Goal: Information Seeking & Learning: Learn about a topic

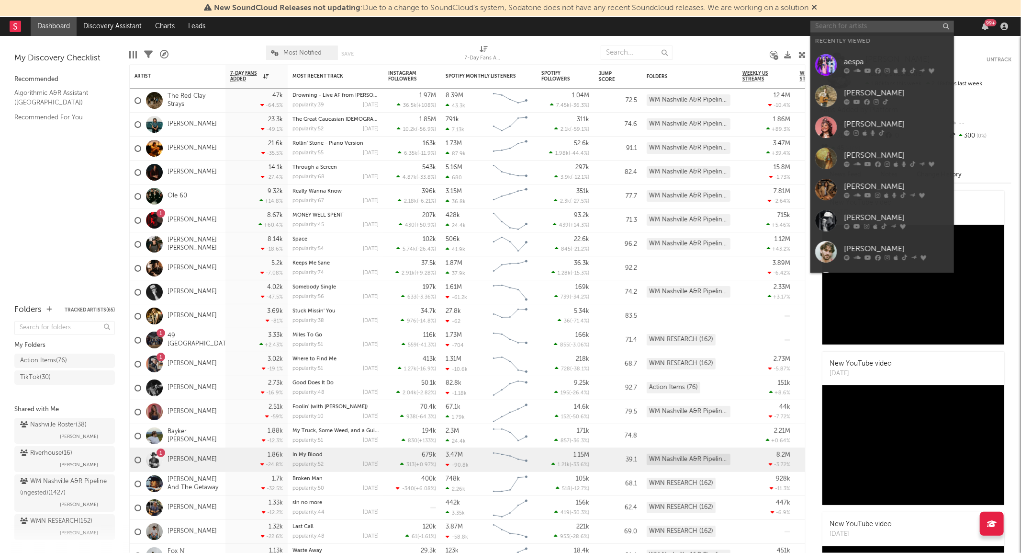
click at [894, 24] on input "text" at bounding box center [883, 27] width 144 height 12
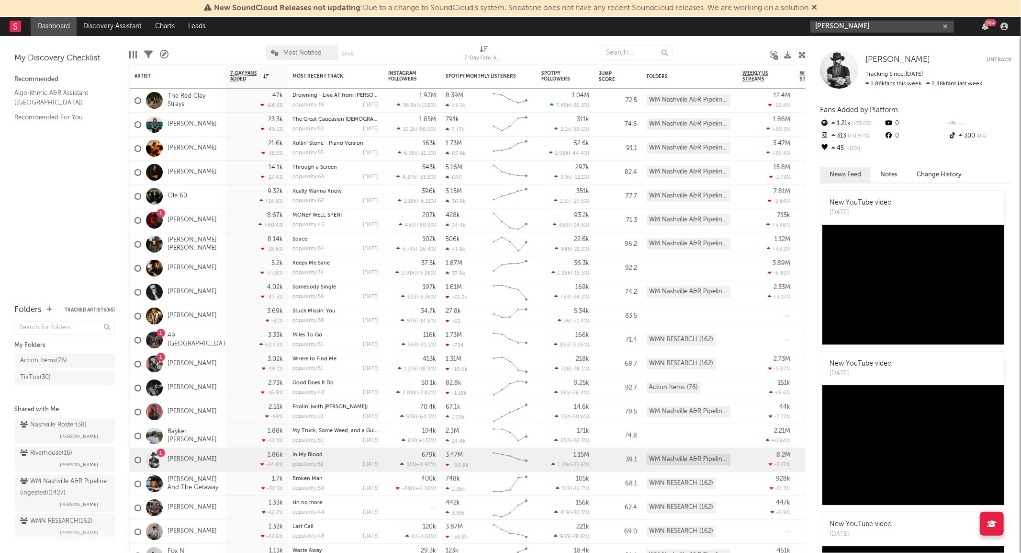
click at [857, 24] on input "[PERSON_NAME]" at bounding box center [883, 27] width 144 height 12
type input "[PERSON_NAME]"
click at [823, 44] on div at bounding box center [826, 49] width 22 height 22
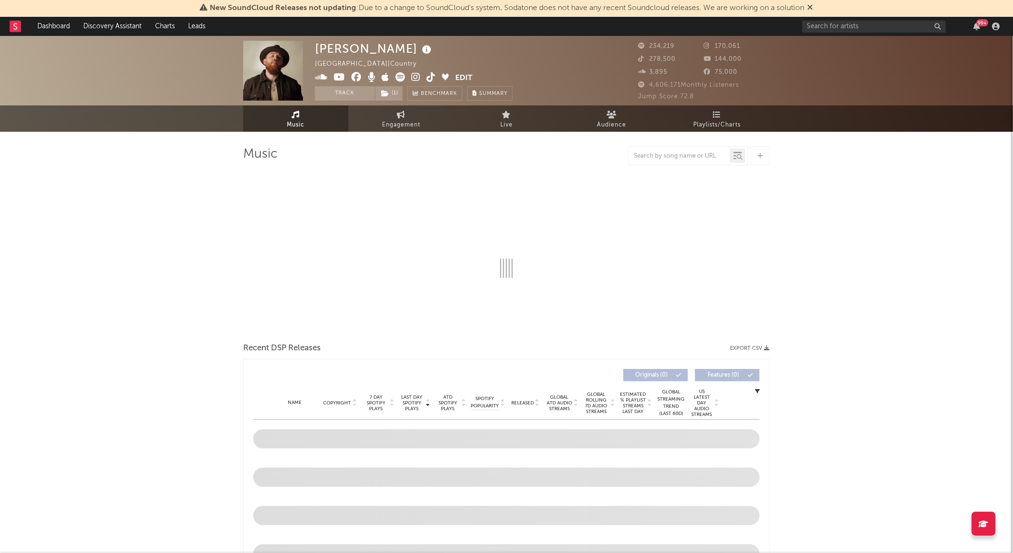
select select "6m"
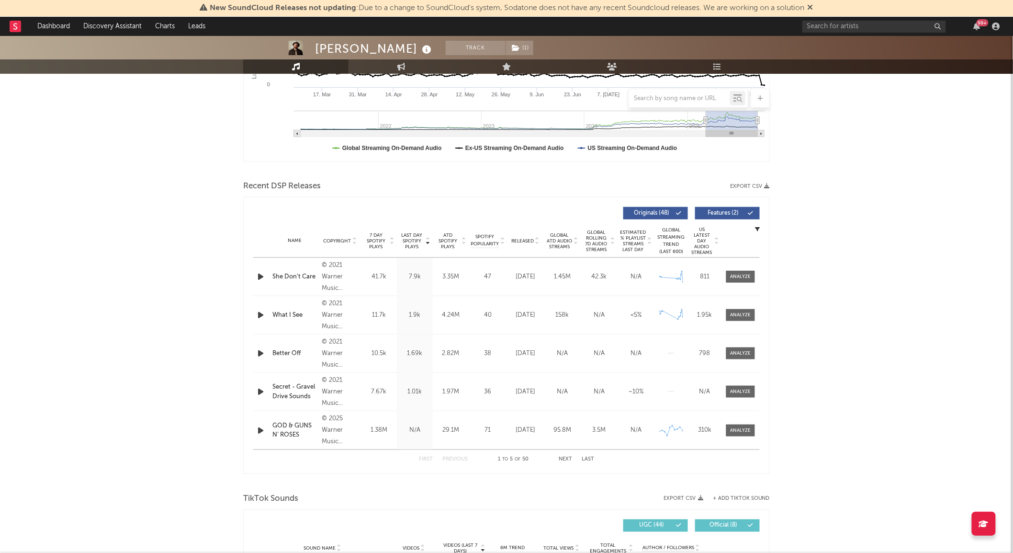
scroll to position [238, 0]
click at [736, 428] on div at bounding box center [741, 429] width 21 height 7
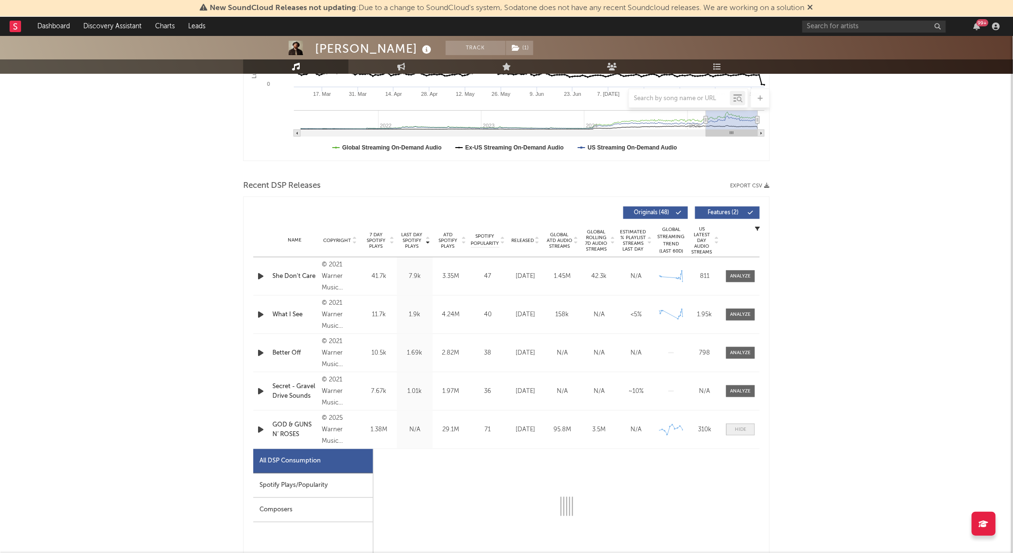
select select "6m"
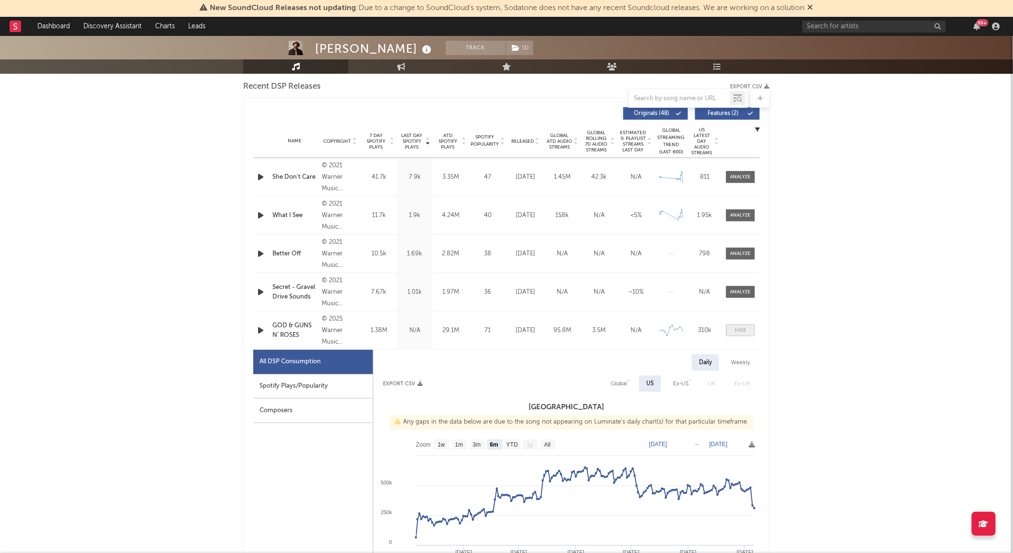
scroll to position [361, 0]
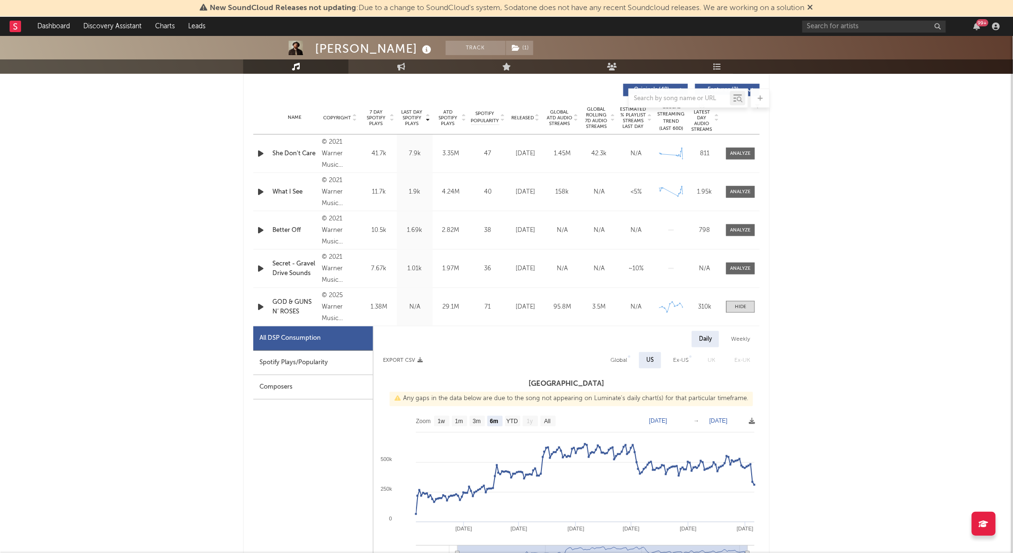
click at [740, 339] on div "Weekly" at bounding box center [741, 339] width 34 height 16
select select "6m"
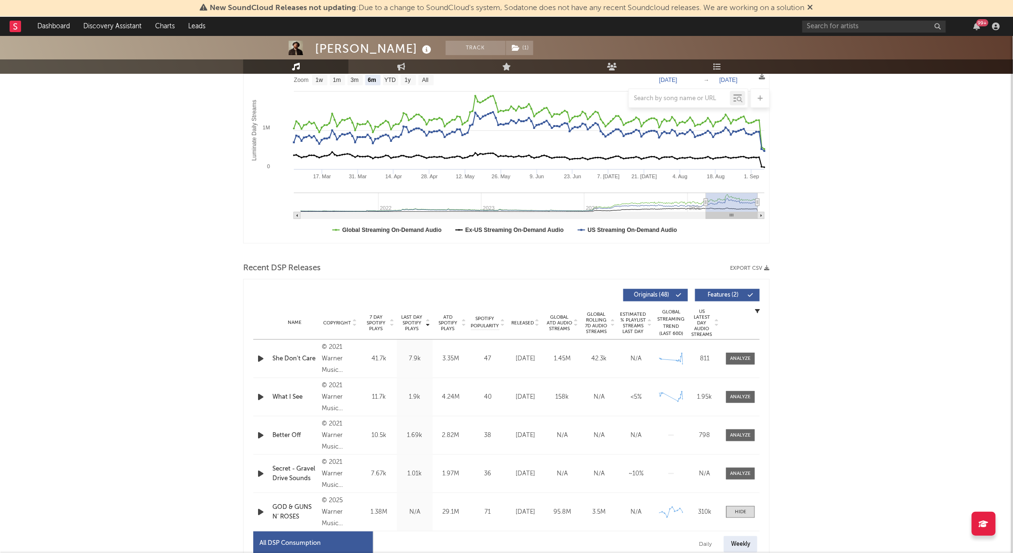
scroll to position [0, 0]
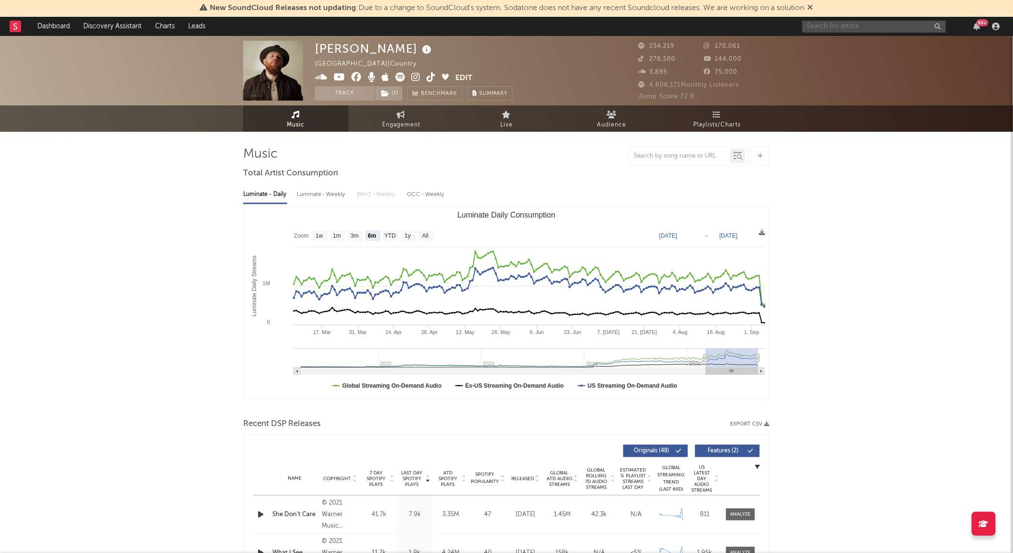
click at [832, 26] on input "text" at bounding box center [875, 27] width 144 height 12
type input "[PERSON_NAME]"
click at [822, 39] on div at bounding box center [819, 49] width 22 height 22
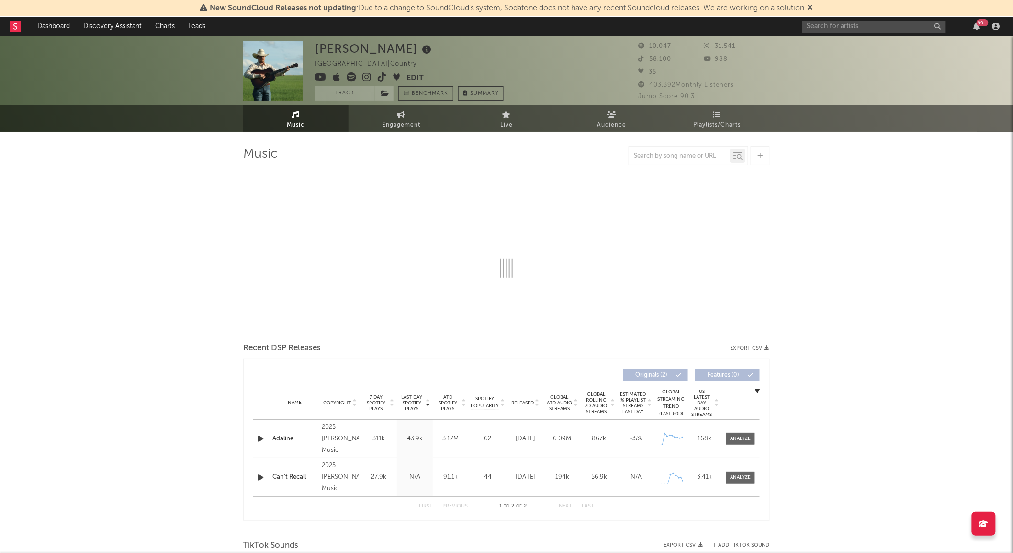
select select "1w"
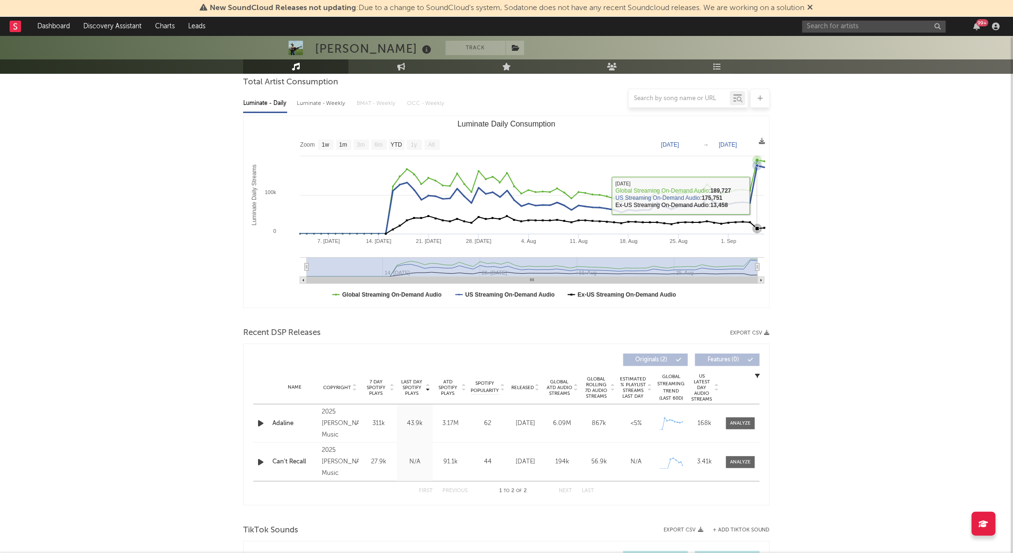
scroll to position [91, 0]
click at [526, 382] on div "Name Copyright Label Album Names Composer Names 7 Day Spotify Plays Last Day Sp…" at bounding box center [506, 387] width 507 height 34
click at [523, 386] on span "Released" at bounding box center [522, 387] width 23 height 6
drag, startPoint x: 875, startPoint y: 232, endPoint x: 924, endPoint y: 202, distance: 57.7
drag, startPoint x: 924, startPoint y: 202, endPoint x: 631, endPoint y: 508, distance: 424.4
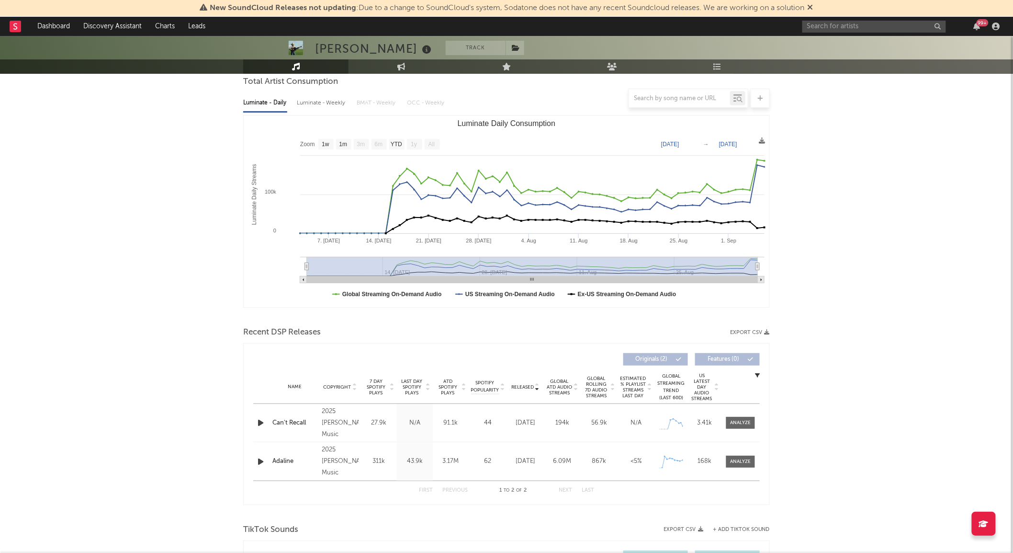
click at [631, 508] on div at bounding box center [506, 514] width 527 height 14
click at [752, 408] on div "Name Can't Recall Copyright 2025 [PERSON_NAME] Music Label [PERSON_NAME] Music …" at bounding box center [506, 423] width 507 height 38
click at [740, 457] on span at bounding box center [740, 461] width 29 height 12
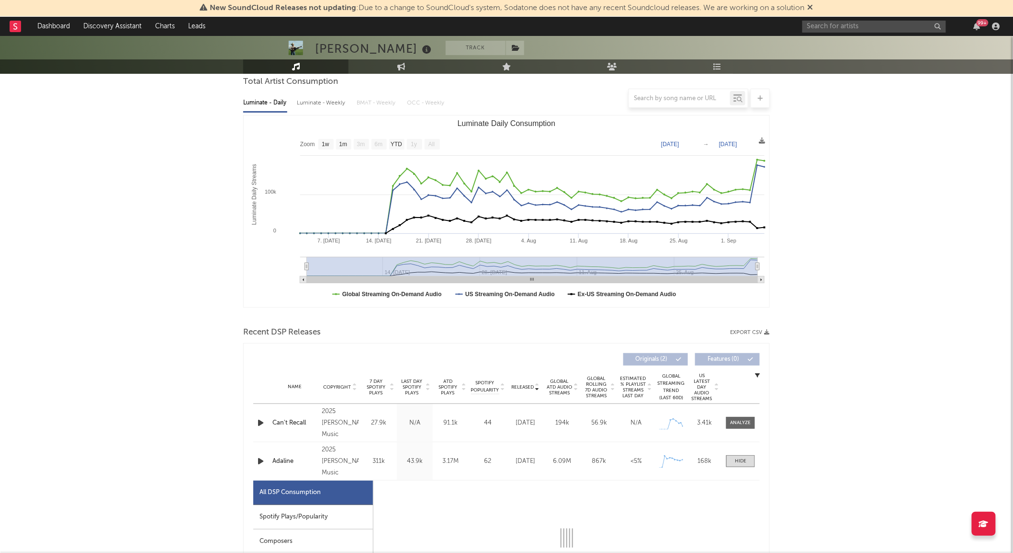
select select "1w"
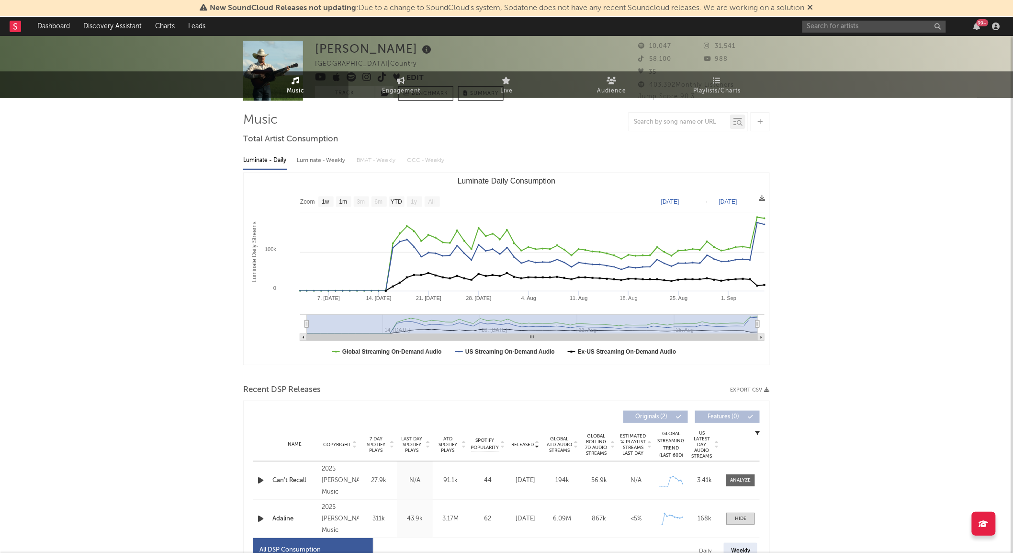
scroll to position [0, 0]
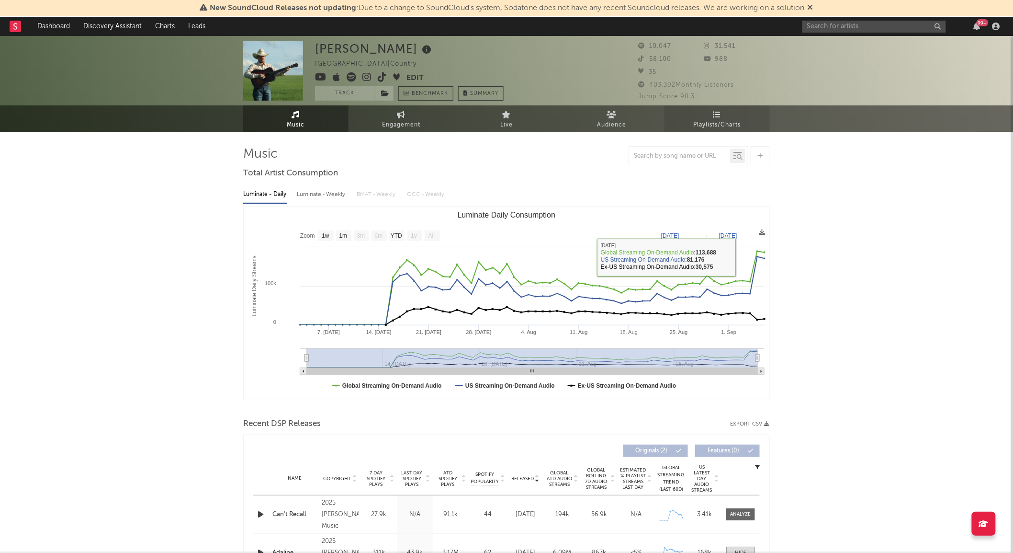
click at [734, 125] on span "Playlists/Charts" at bounding box center [717, 124] width 47 height 11
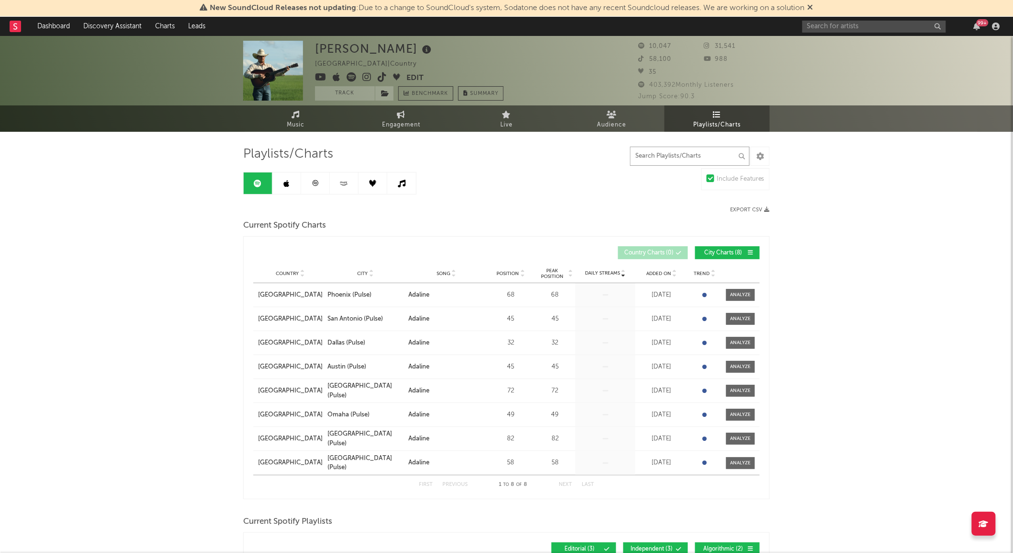
click at [682, 156] on input "text" at bounding box center [690, 156] width 120 height 19
type input "adalin"
click at [285, 188] on link at bounding box center [286, 183] width 29 height 22
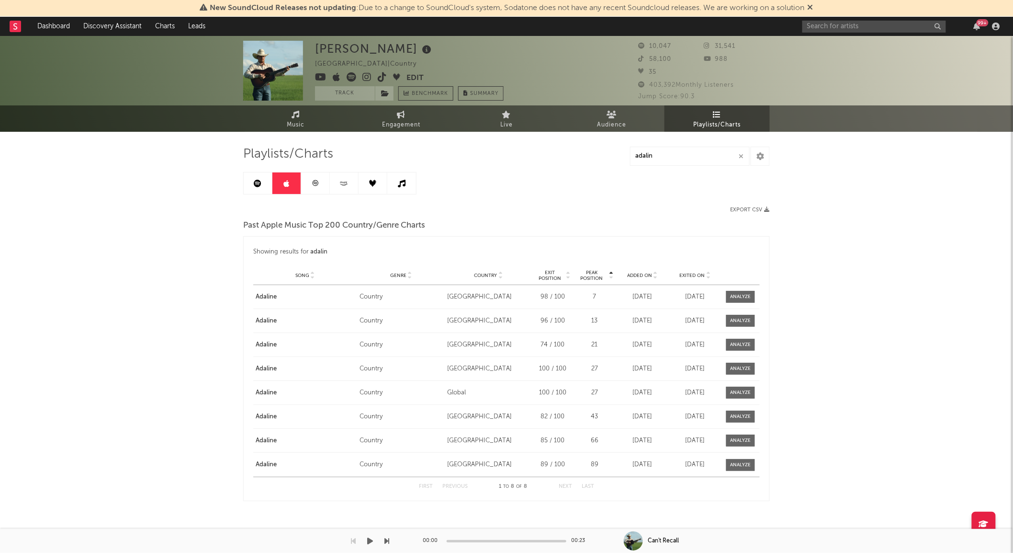
scroll to position [6, 0]
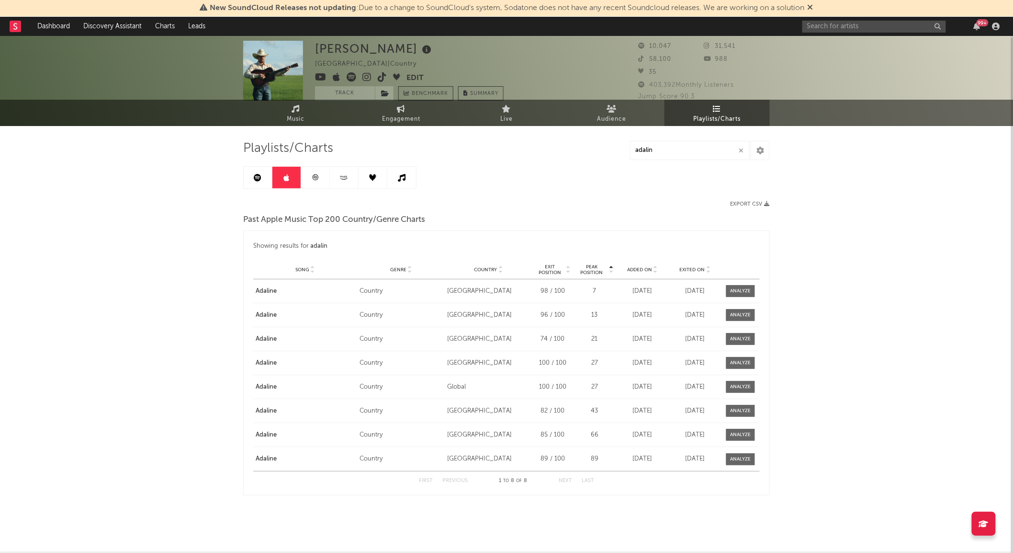
click at [309, 186] on link at bounding box center [315, 178] width 29 height 22
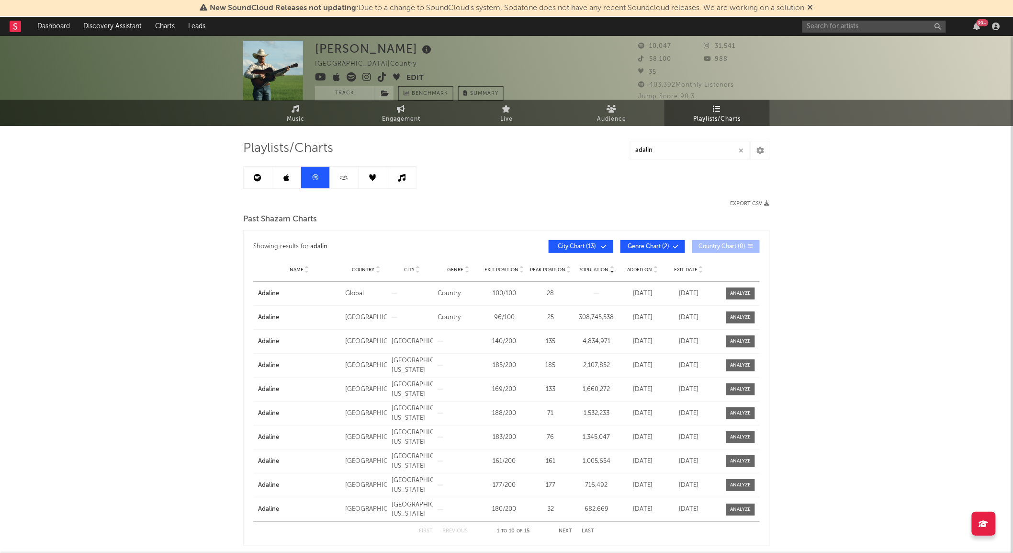
click at [350, 181] on icon at bounding box center [344, 177] width 11 height 7
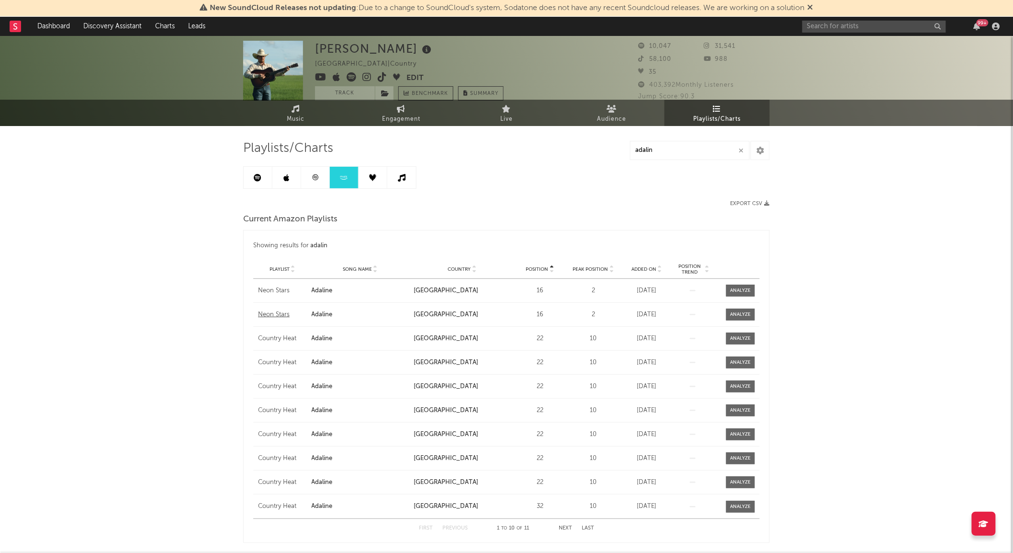
click at [275, 315] on div "Neon Stars" at bounding box center [282, 315] width 49 height 10
click at [400, 115] on span "Engagement" at bounding box center [401, 118] width 38 height 11
select select "1w"
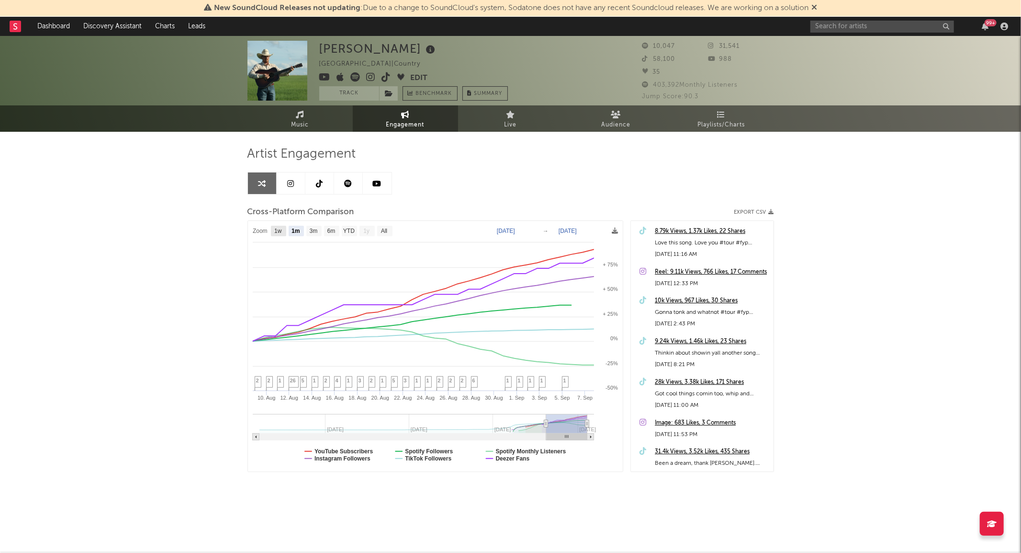
click at [281, 231] on text "1w" at bounding box center [278, 231] width 8 height 7
select select "1w"
type input "[DATE]"
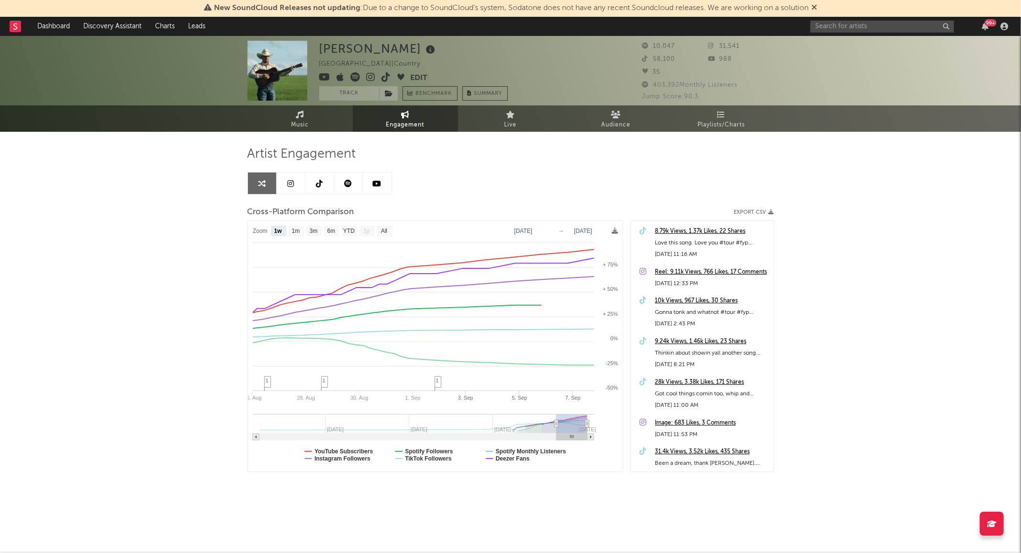
select select "1w"
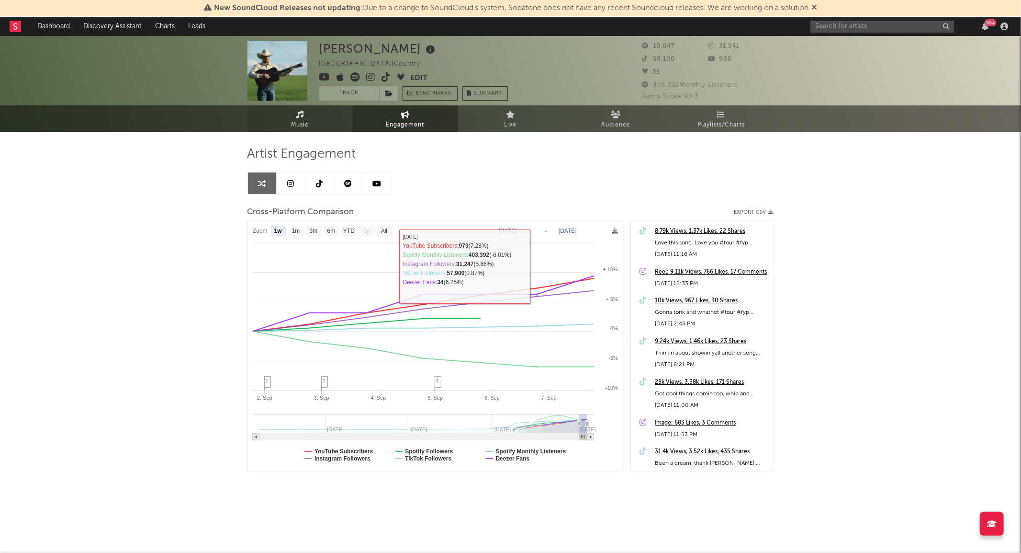
click at [283, 125] on link "Music" at bounding box center [300, 118] width 105 height 26
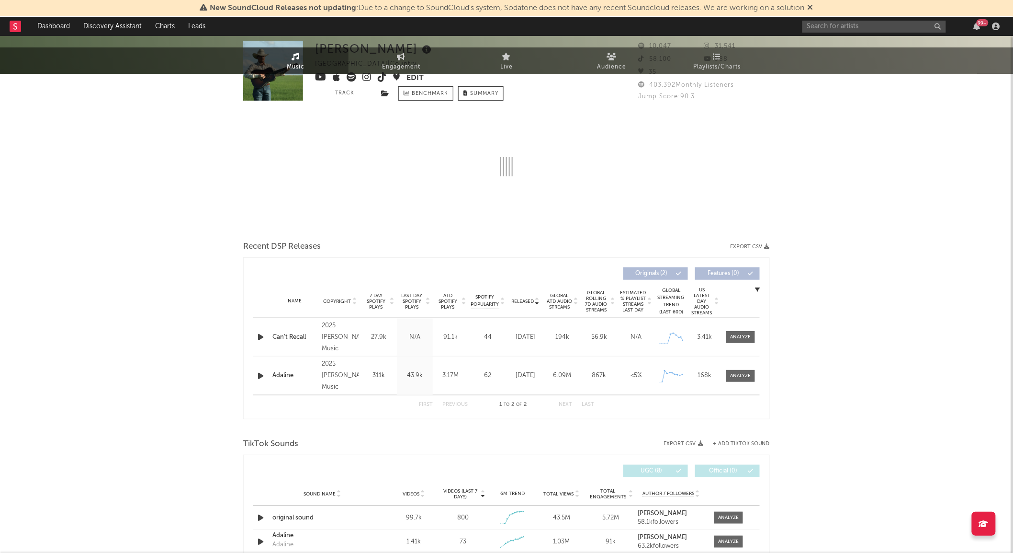
select select "1w"
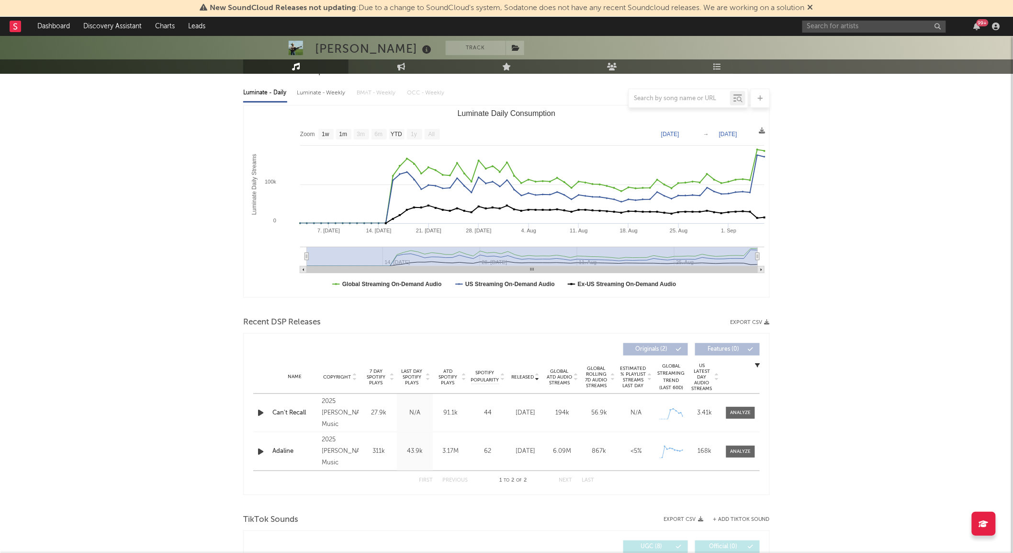
scroll to position [106, 0]
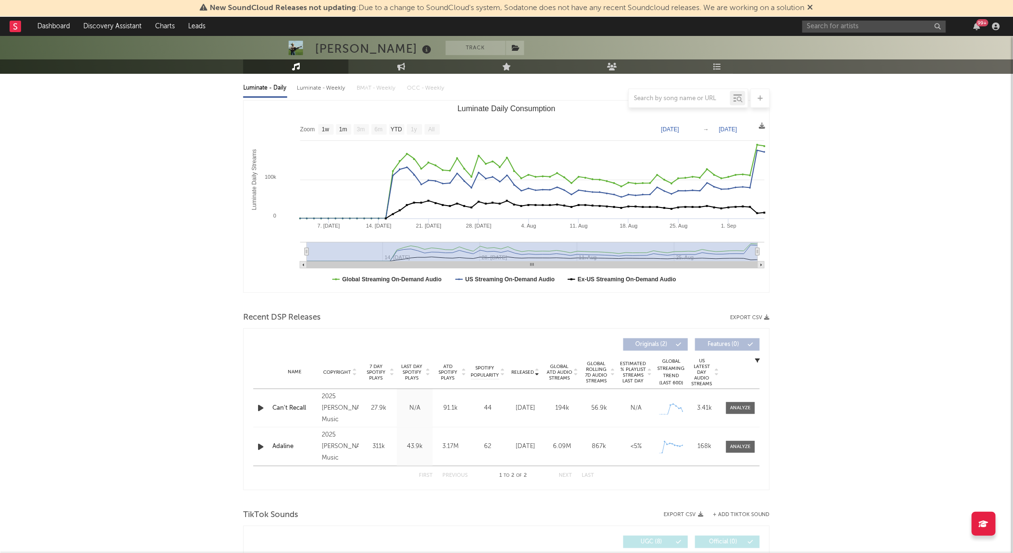
click at [741, 414] on div "Name Can't Recall Copyright 2025 [PERSON_NAME] Music Label [PERSON_NAME] Music …" at bounding box center [506, 408] width 507 height 38
click at [735, 409] on div at bounding box center [741, 407] width 21 height 7
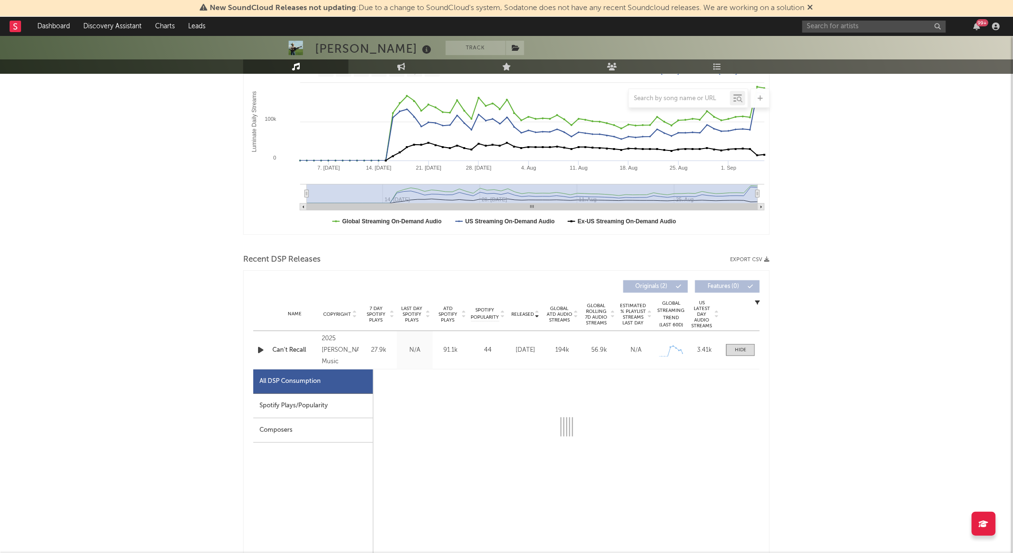
select select "1w"
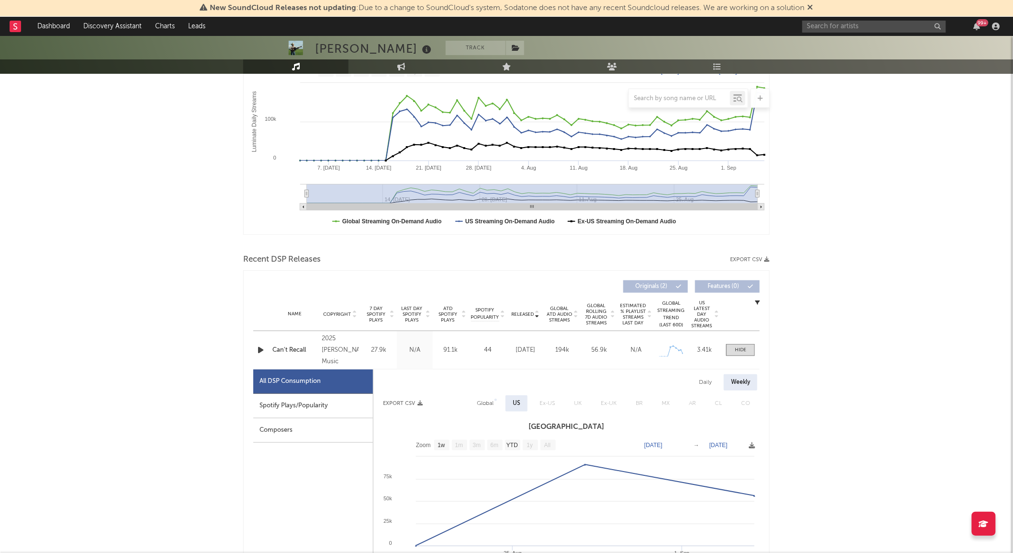
scroll to position [319, 0]
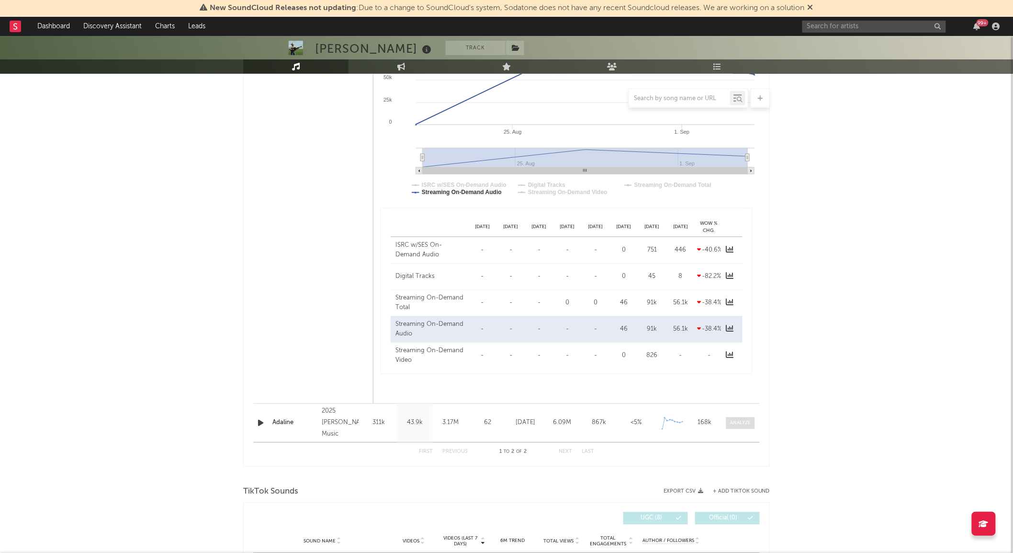
click at [740, 428] on span at bounding box center [740, 423] width 29 height 12
select select "1w"
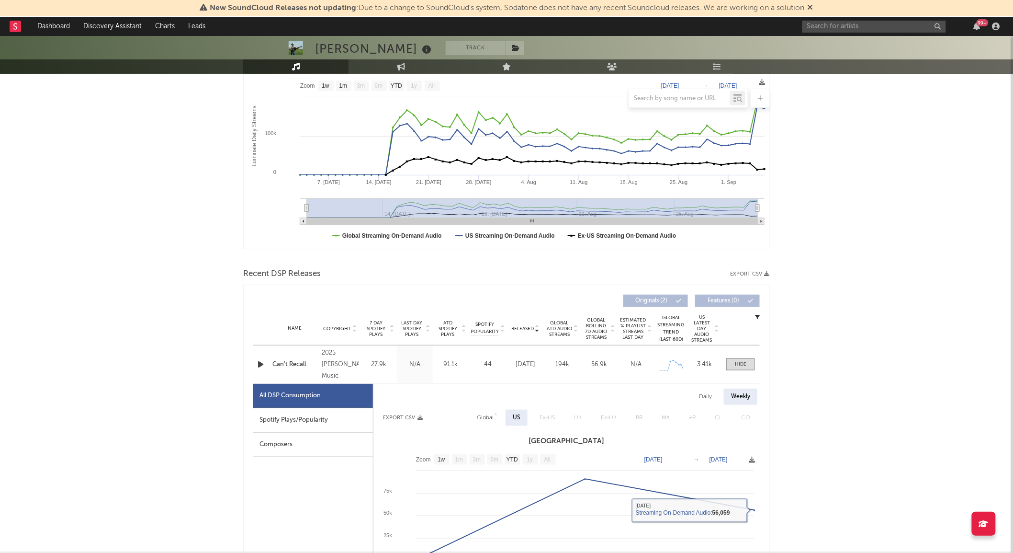
scroll to position [0, 0]
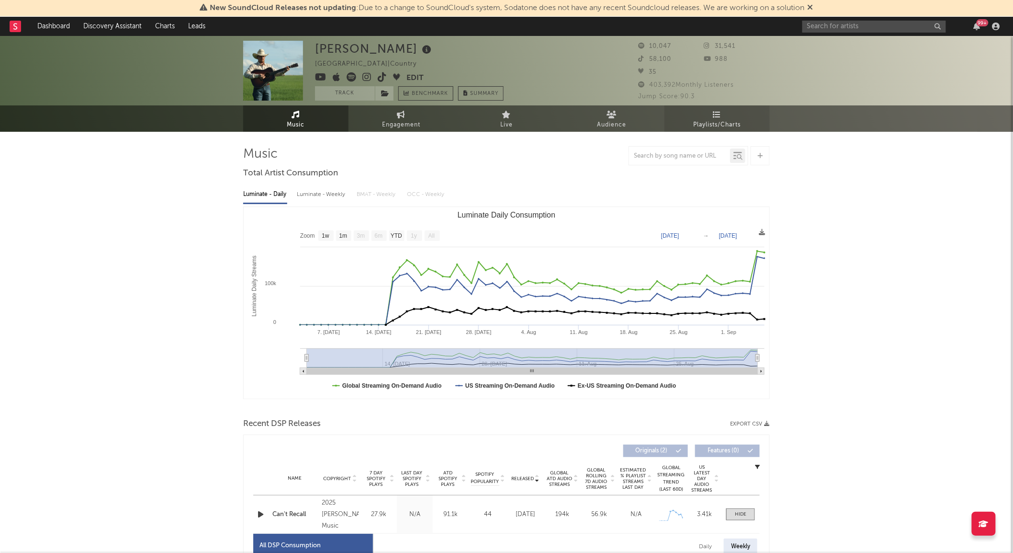
click at [731, 122] on span "Playlists/Charts" at bounding box center [717, 124] width 47 height 11
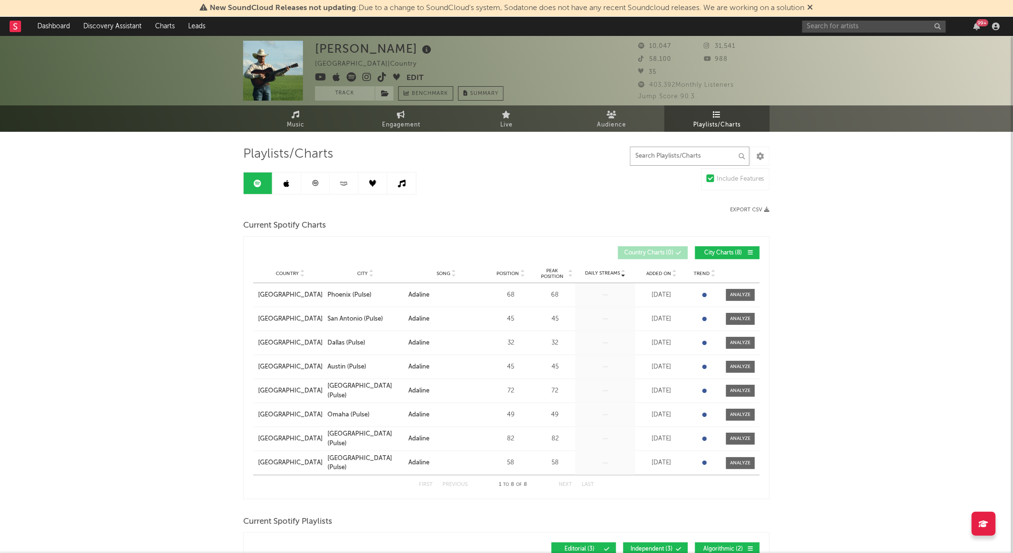
click at [662, 156] on input "text" at bounding box center [690, 156] width 120 height 19
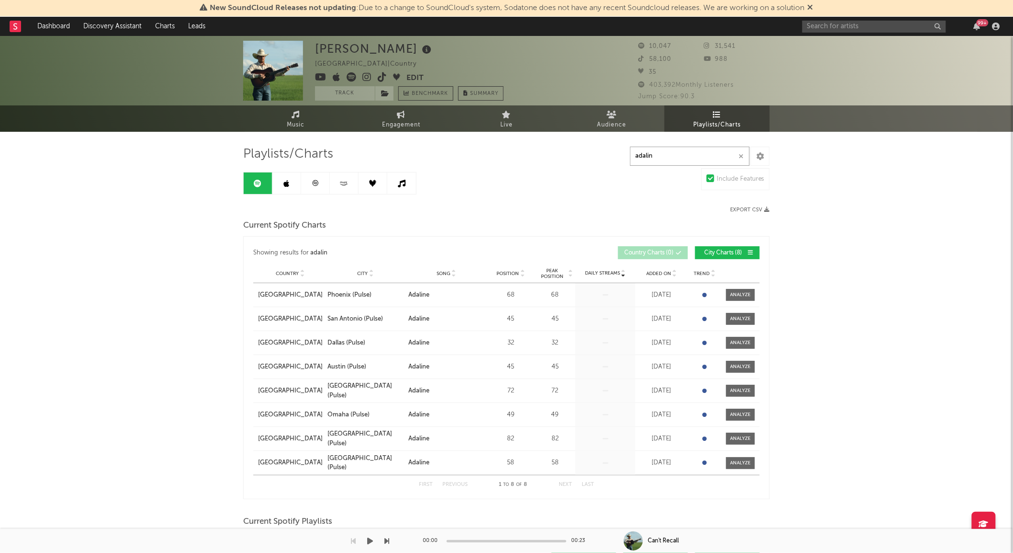
type input "adalin"
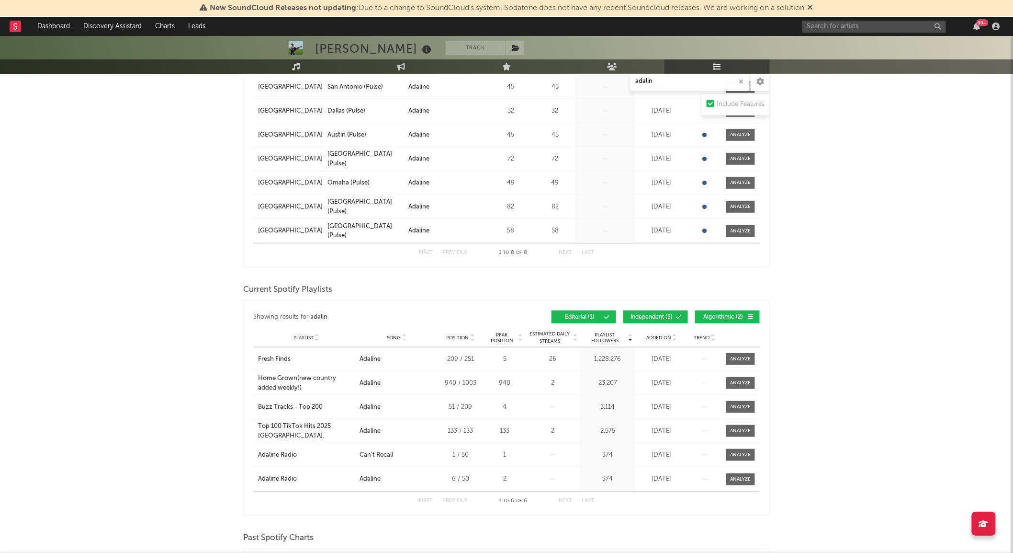
scroll to position [106, 0]
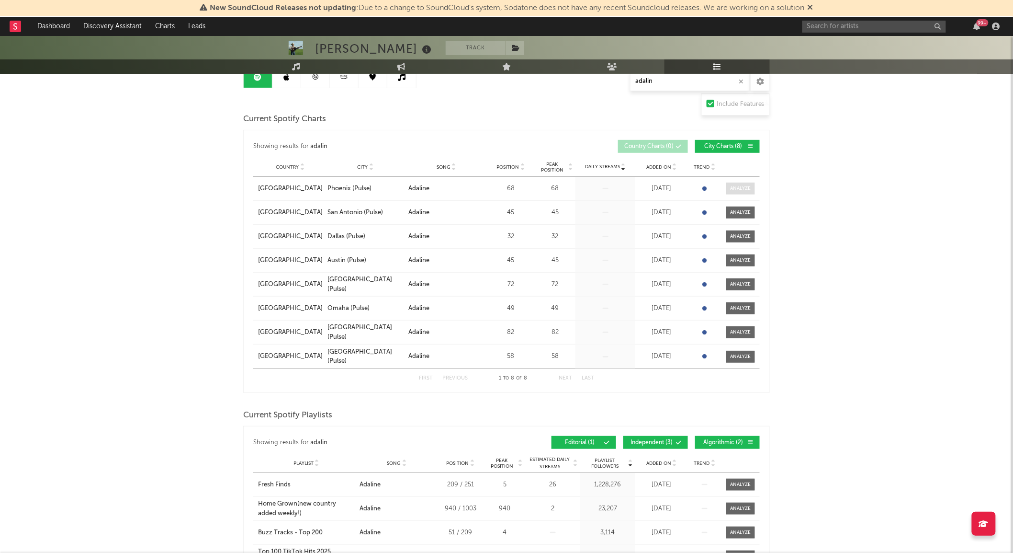
click at [731, 193] on span at bounding box center [740, 188] width 29 height 12
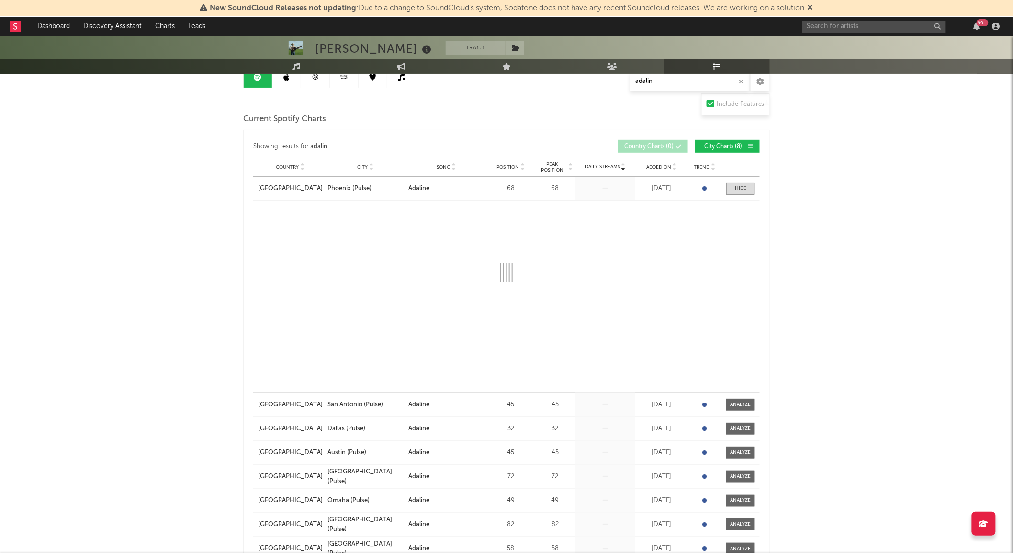
select select "1w"
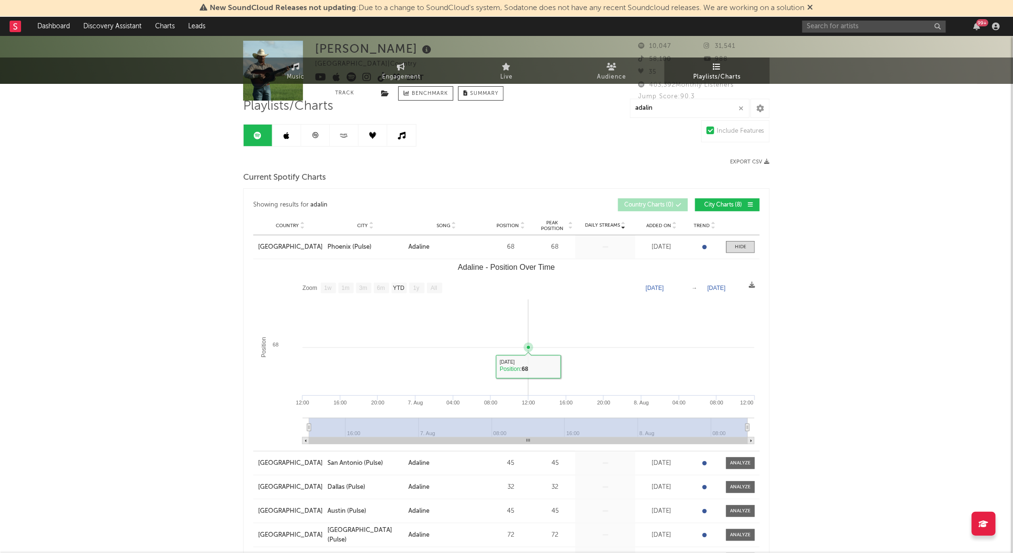
scroll to position [0, 0]
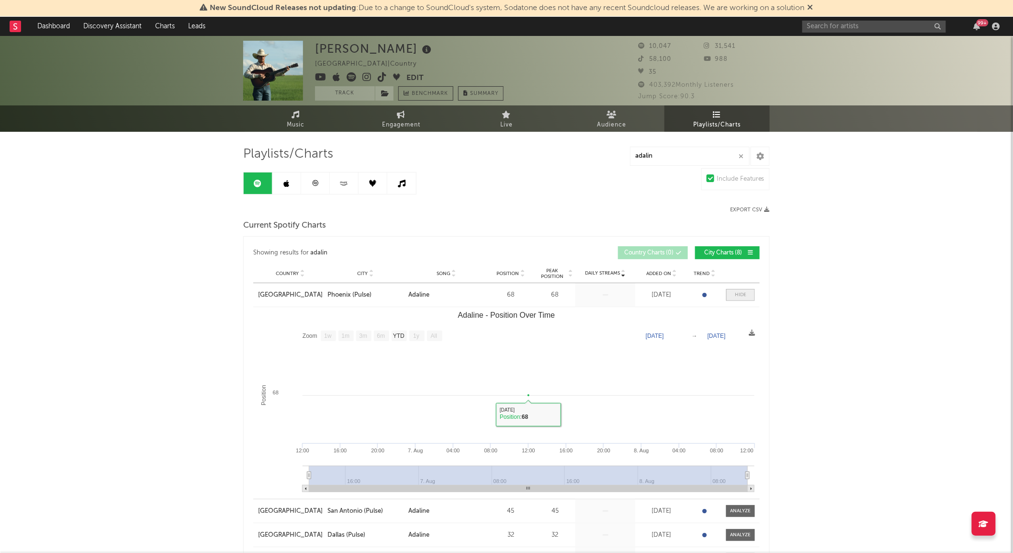
click at [740, 295] on div at bounding box center [740, 294] width 11 height 7
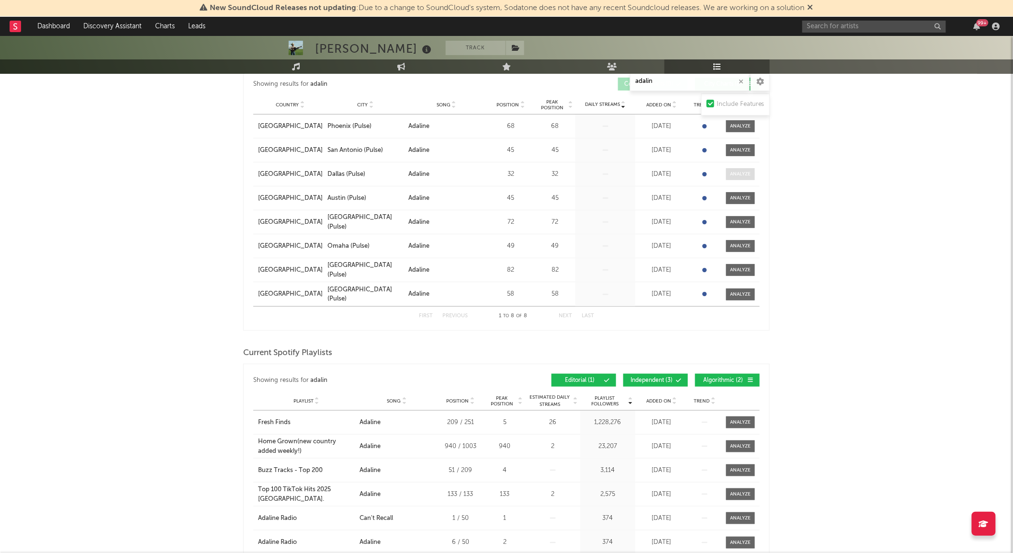
scroll to position [266, 0]
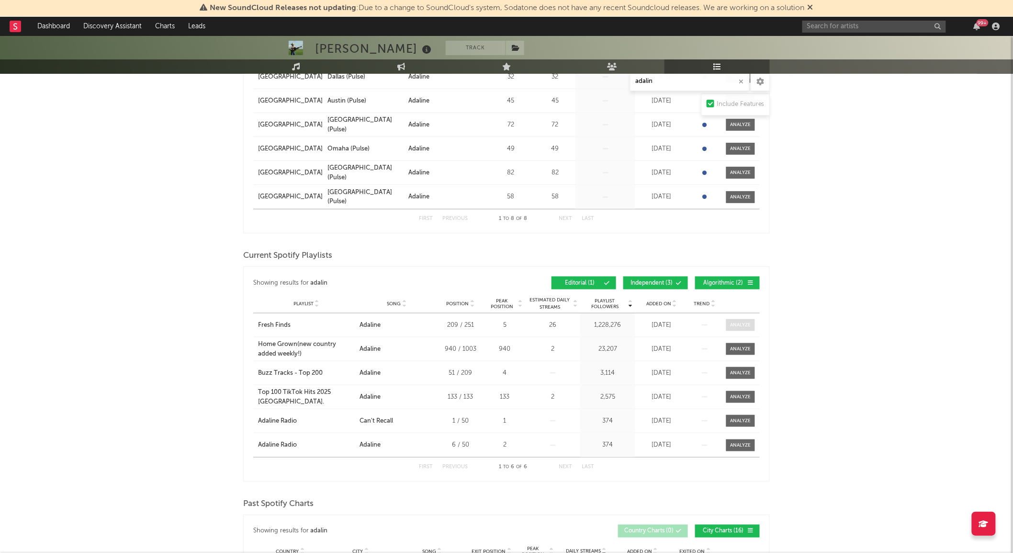
click at [743, 323] on div at bounding box center [741, 324] width 21 height 7
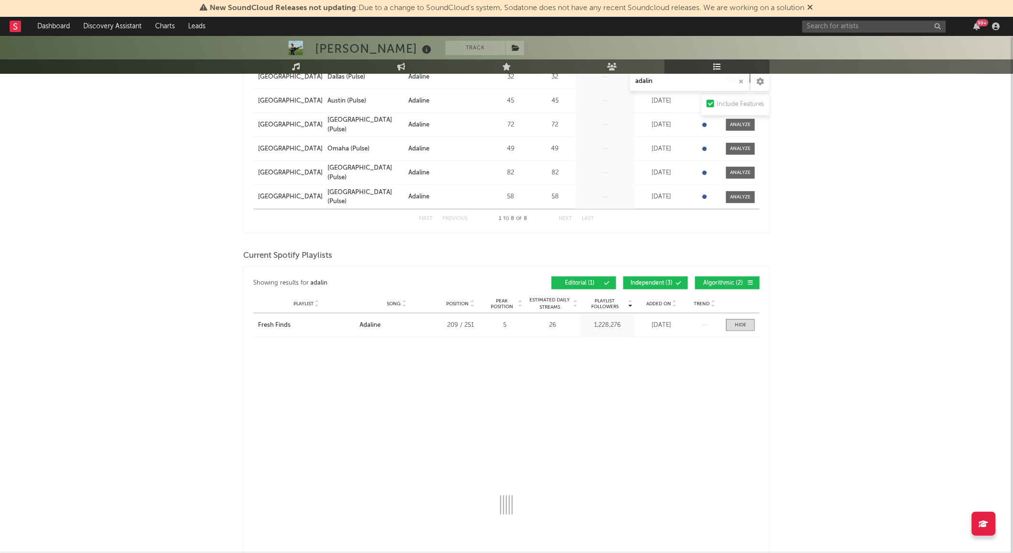
select select "1w"
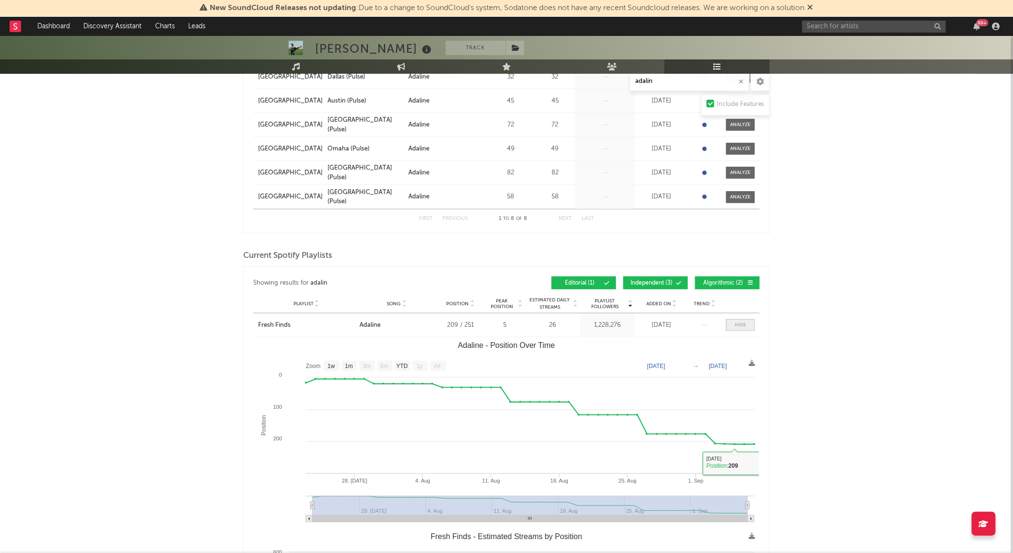
click at [741, 326] on div at bounding box center [740, 324] width 11 height 7
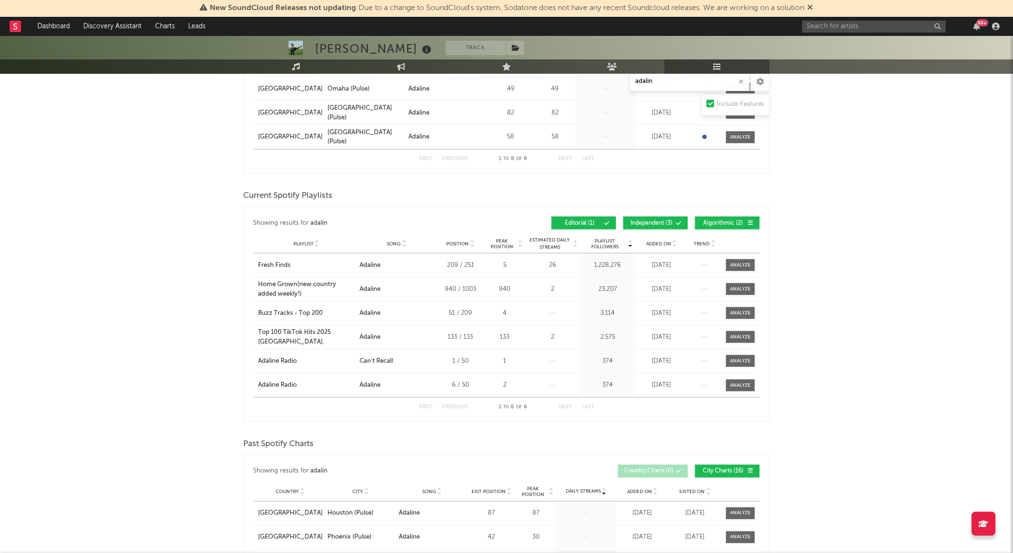
scroll to position [532, 0]
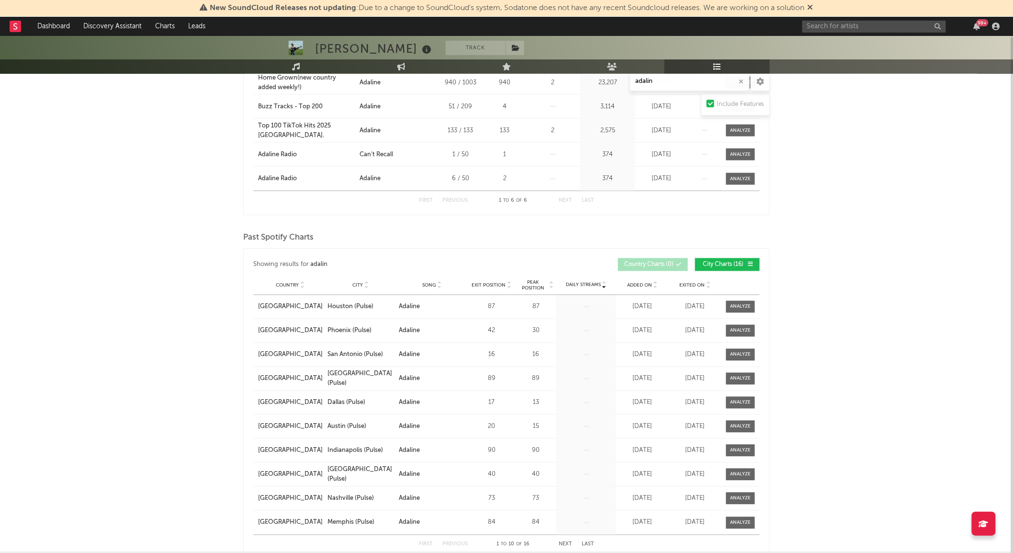
click at [690, 277] on div "Country City Song Exit Position Peak Position Estimated Daily Streams Playlist …" at bounding box center [506, 285] width 507 height 19
click at [687, 282] on div "Exited On" at bounding box center [695, 285] width 48 height 7
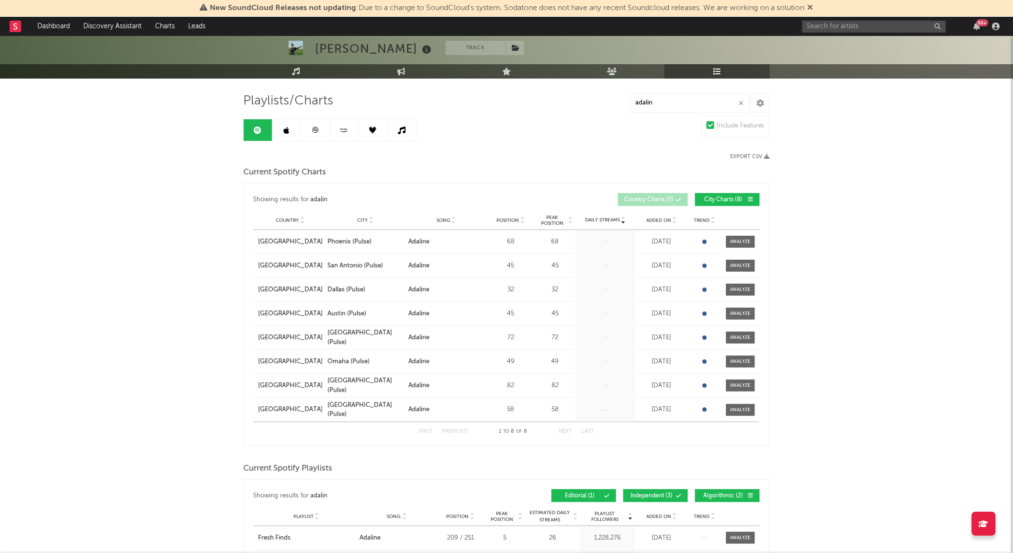
scroll to position [0, 0]
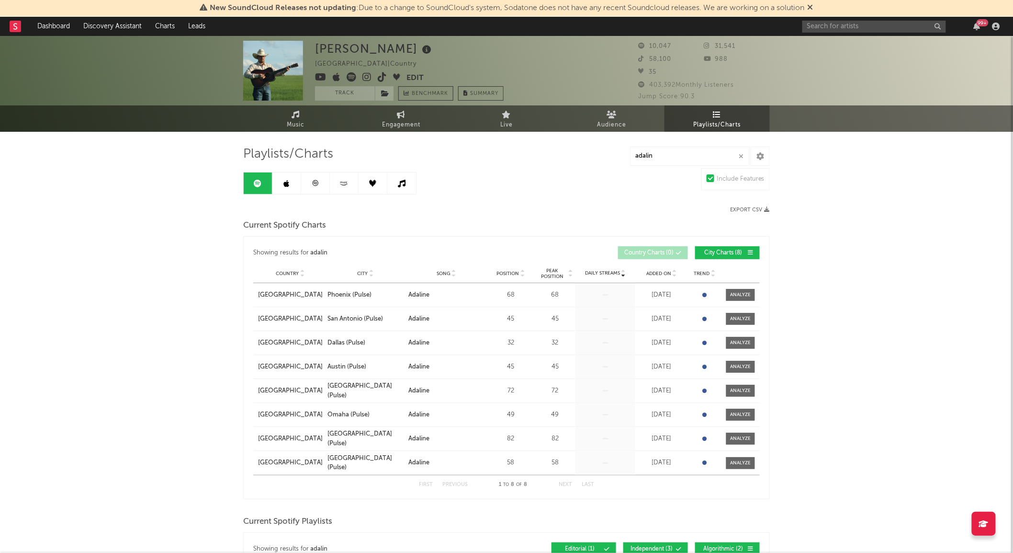
drag, startPoint x: 737, startPoint y: 290, endPoint x: 764, endPoint y: 290, distance: 26.8
click at [736, 290] on span at bounding box center [740, 295] width 29 height 12
select select "1w"
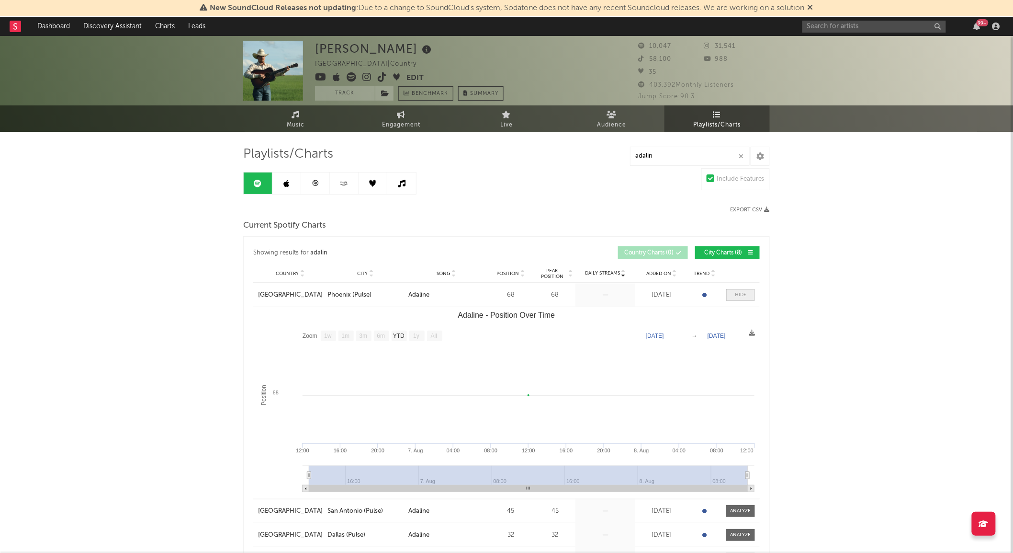
click at [744, 298] on div at bounding box center [740, 294] width 11 height 7
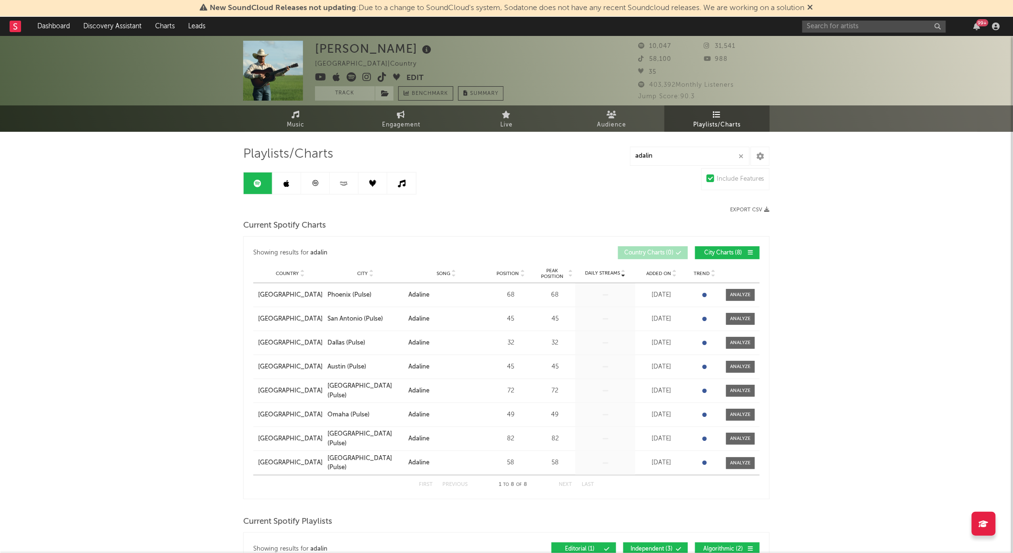
click at [288, 183] on icon at bounding box center [287, 184] width 6 height 8
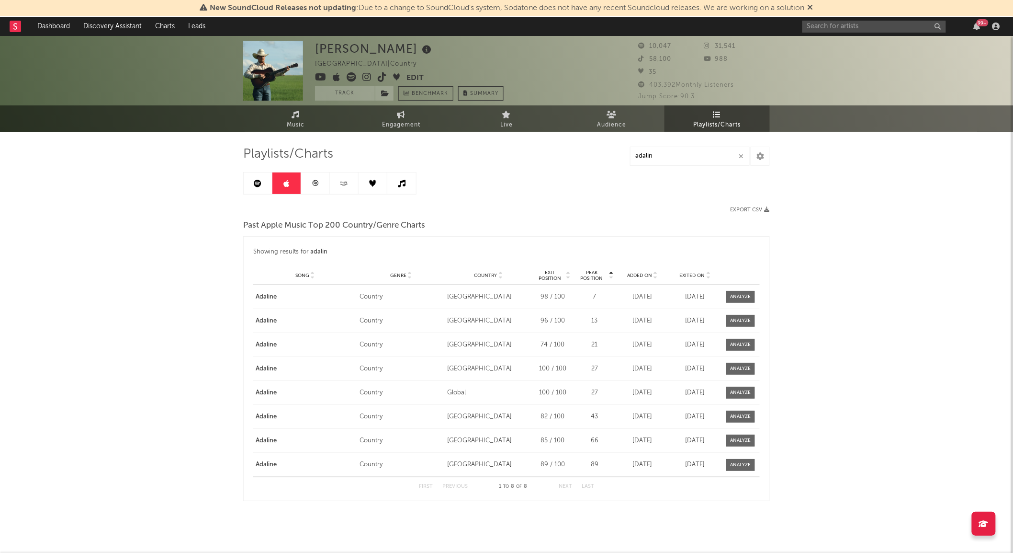
click at [310, 178] on link at bounding box center [315, 183] width 29 height 22
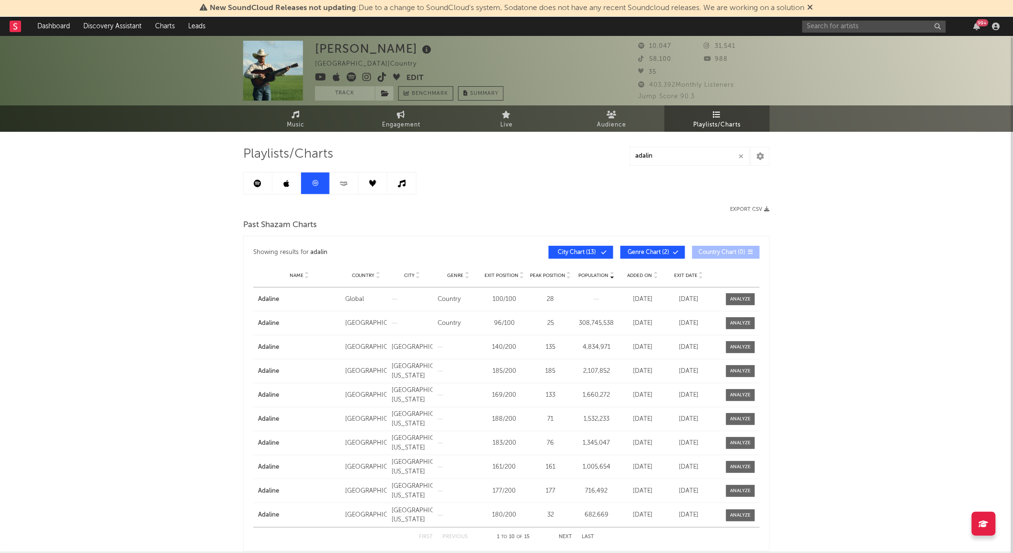
click at [677, 272] on div "Exit Date" at bounding box center [688, 275] width 41 height 7
drag, startPoint x: 677, startPoint y: 271, endPoint x: 681, endPoint y: 264, distance: 7.6
click at [678, 267] on div "Name Country City Genre Exit Position Peak Position Population Added On Exit Da…" at bounding box center [506, 275] width 507 height 24
click at [686, 273] on span "Exit Date" at bounding box center [685, 275] width 23 height 6
click at [642, 272] on span "Added On" at bounding box center [640, 275] width 25 height 6
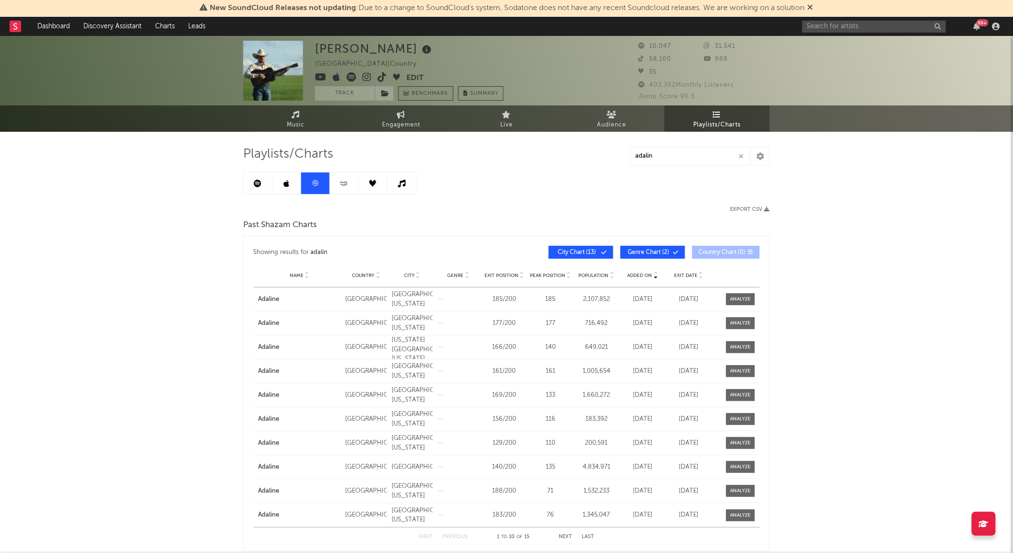
click at [642, 272] on span "Added On" at bounding box center [640, 275] width 25 height 6
click at [335, 178] on link at bounding box center [344, 183] width 29 height 22
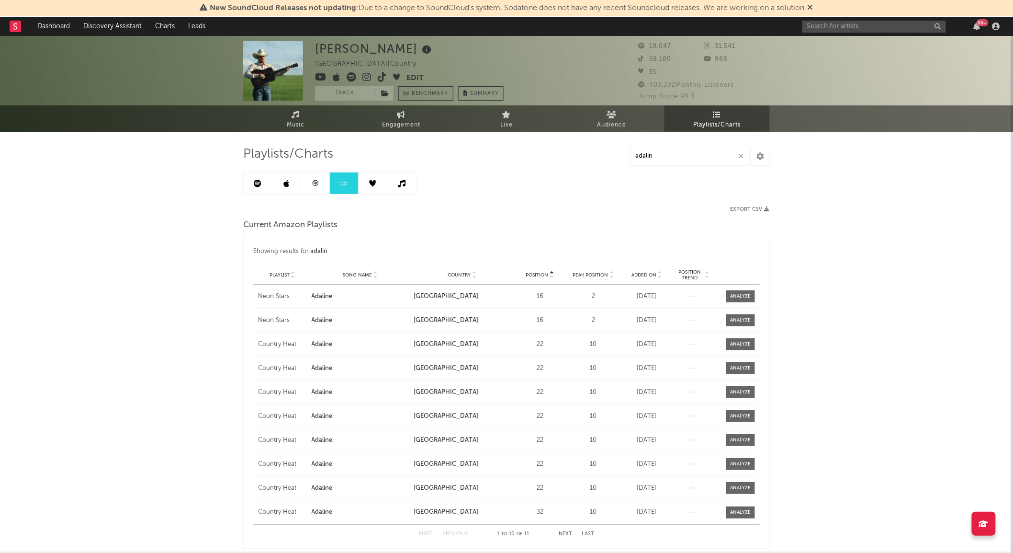
click at [375, 177] on link at bounding box center [373, 183] width 29 height 22
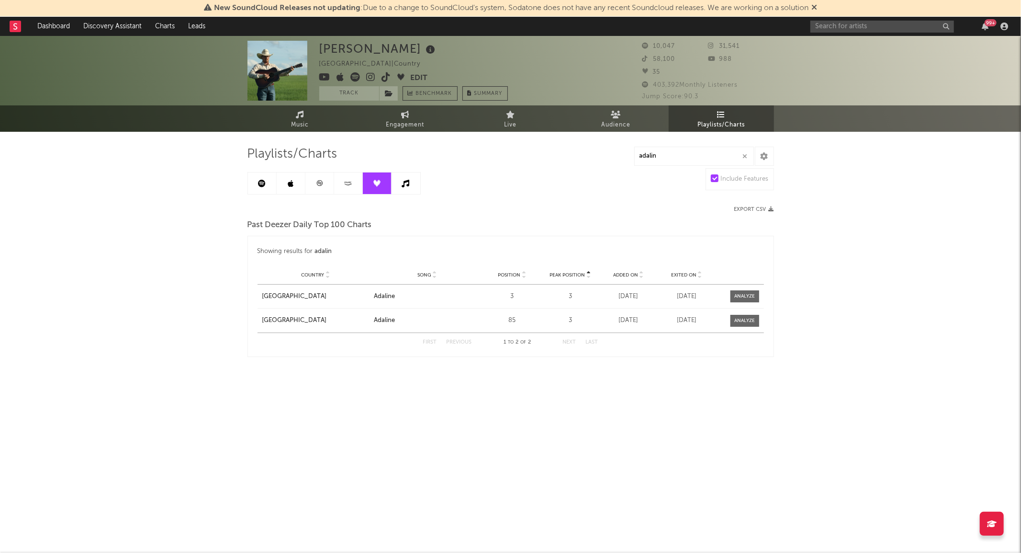
click at [407, 184] on icon at bounding box center [406, 184] width 8 height 8
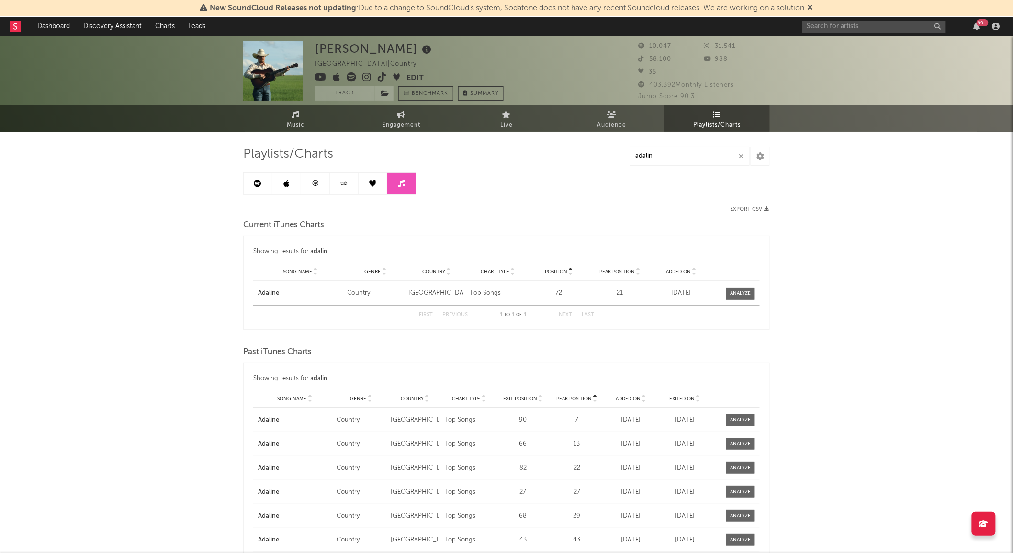
drag, startPoint x: 262, startPoint y: 186, endPoint x: 256, endPoint y: 187, distance: 6.4
click at [262, 186] on link at bounding box center [258, 183] width 29 height 22
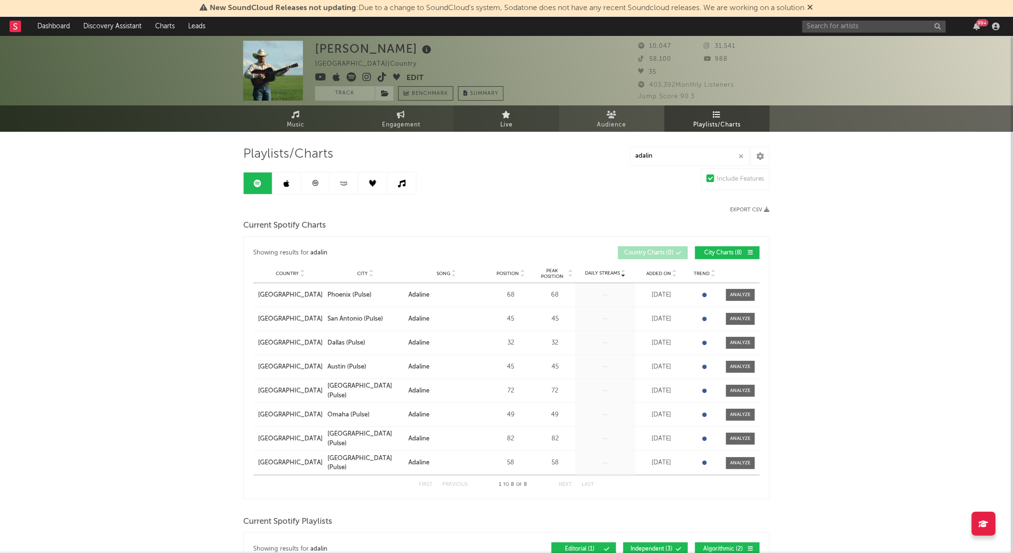
click at [524, 124] on link "Live" at bounding box center [506, 118] width 105 height 26
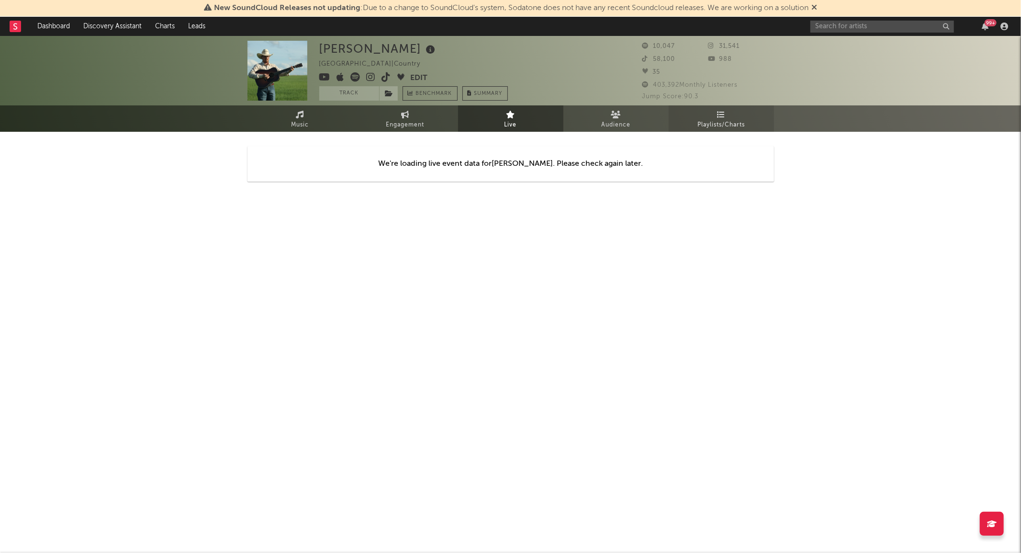
click at [736, 125] on span "Playlists/Charts" at bounding box center [721, 124] width 47 height 11
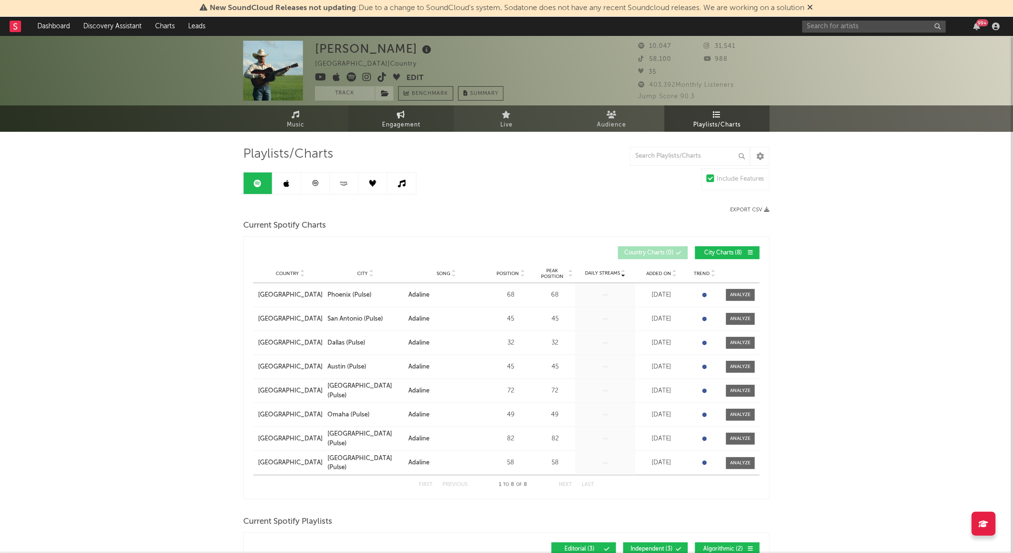
click at [396, 113] on link "Engagement" at bounding box center [401, 118] width 105 height 26
select select "1w"
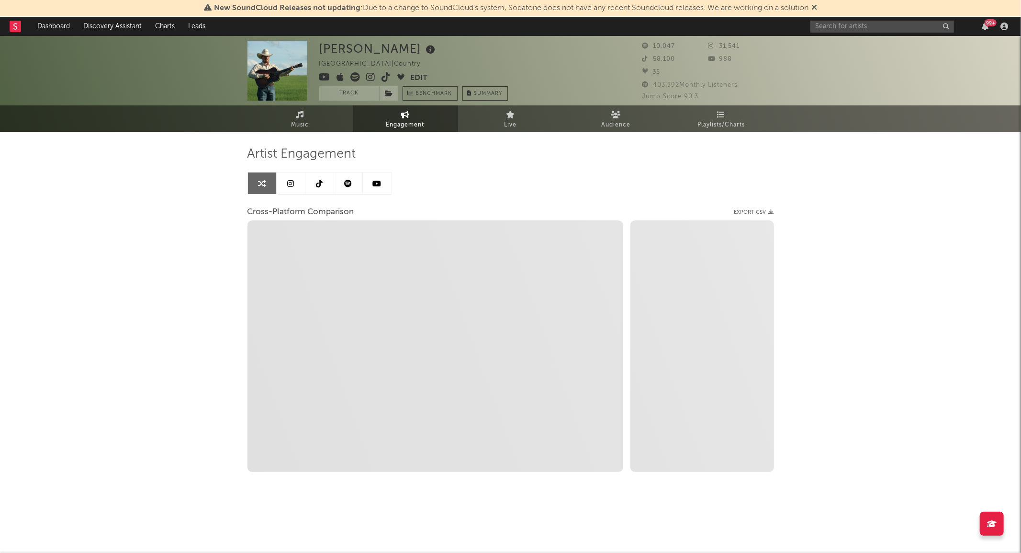
click at [317, 180] on icon at bounding box center [319, 184] width 7 height 8
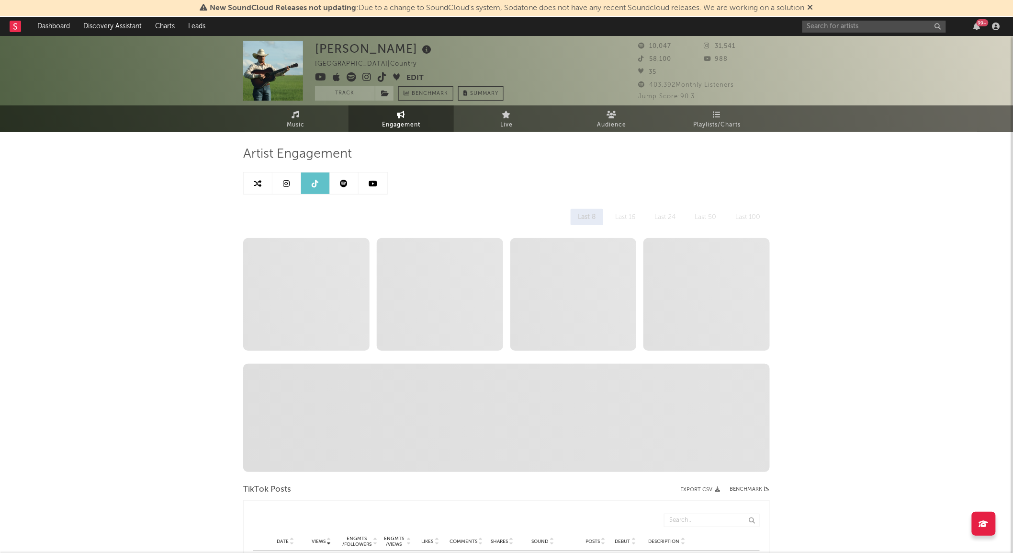
select select "6m"
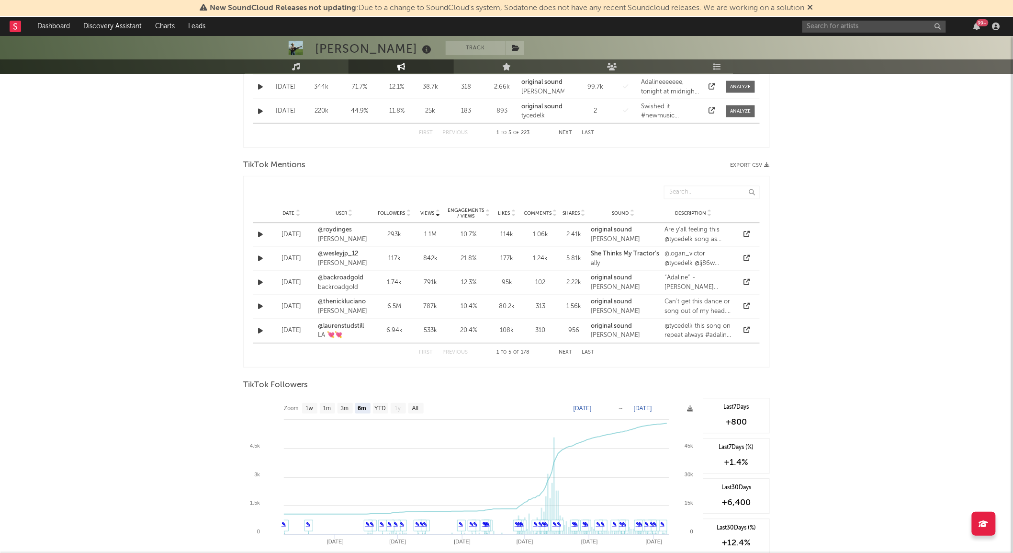
scroll to position [745, 0]
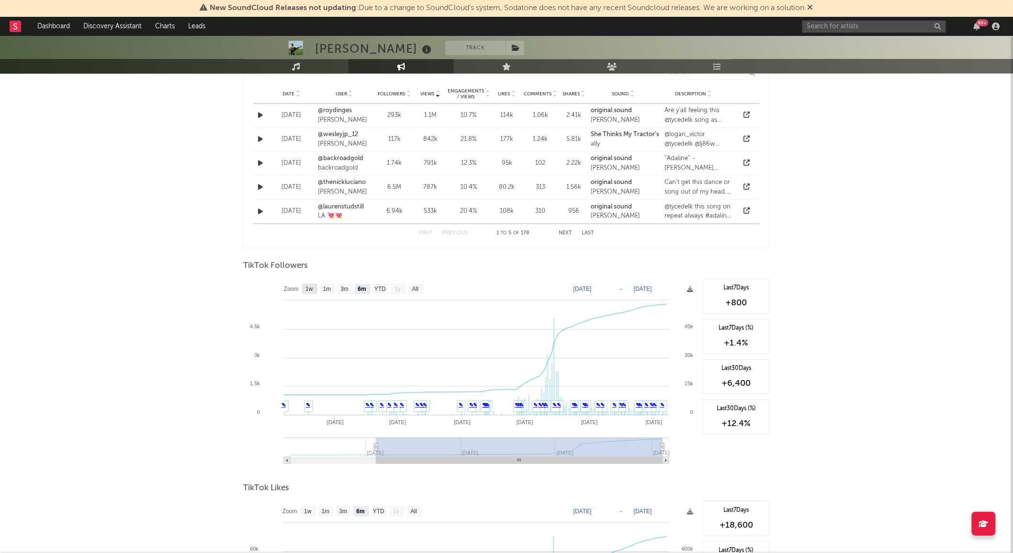
click at [310, 289] on text "1w" at bounding box center [310, 289] width 8 height 7
select select "1w"
type input "[DATE]"
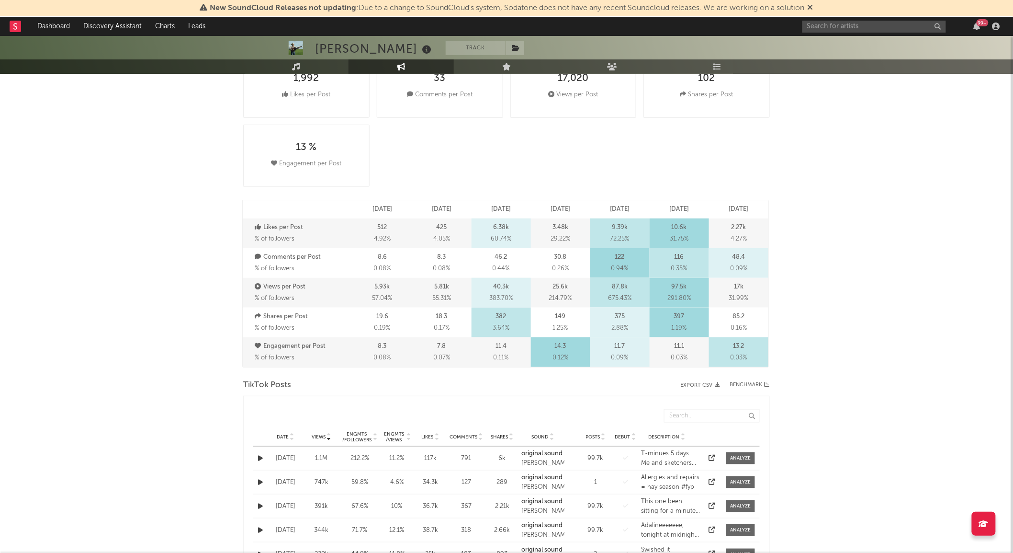
scroll to position [0, 0]
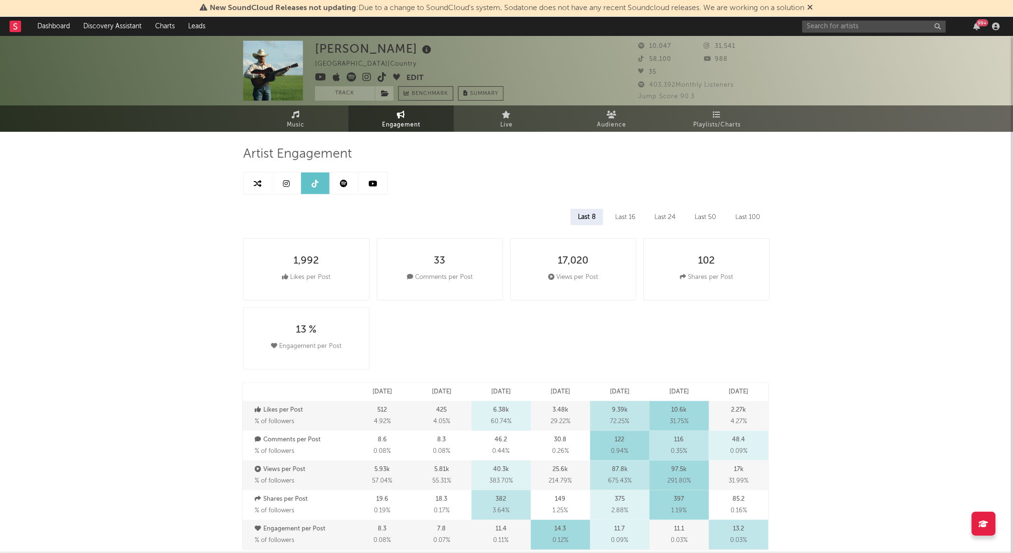
click at [340, 182] on icon at bounding box center [344, 184] width 8 height 8
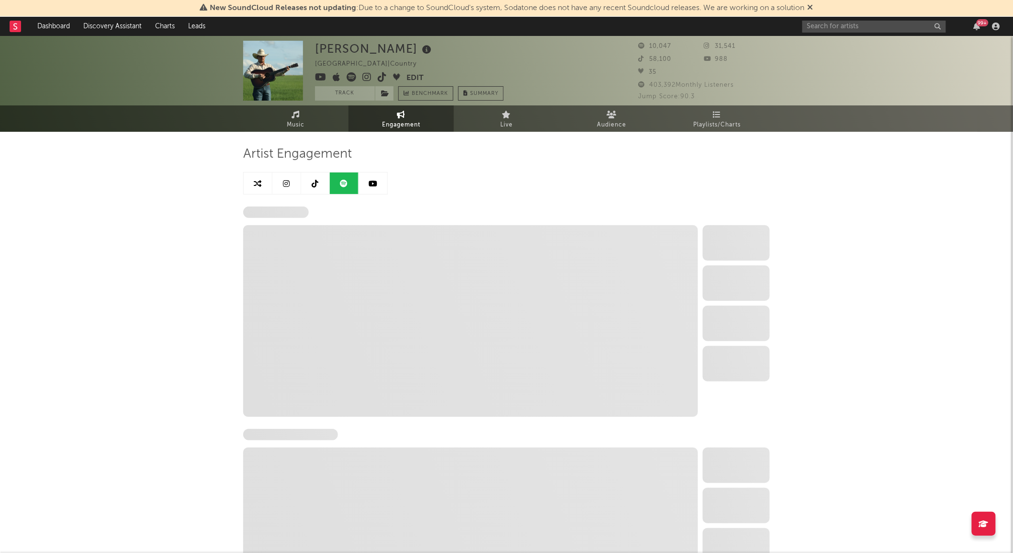
select select "1w"
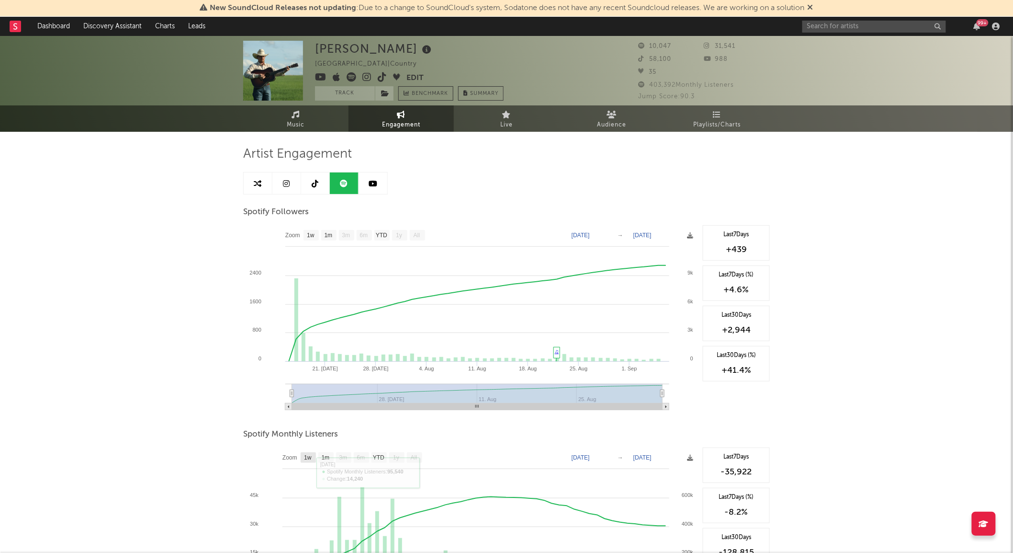
click at [314, 456] on rect at bounding box center [308, 457] width 15 height 11
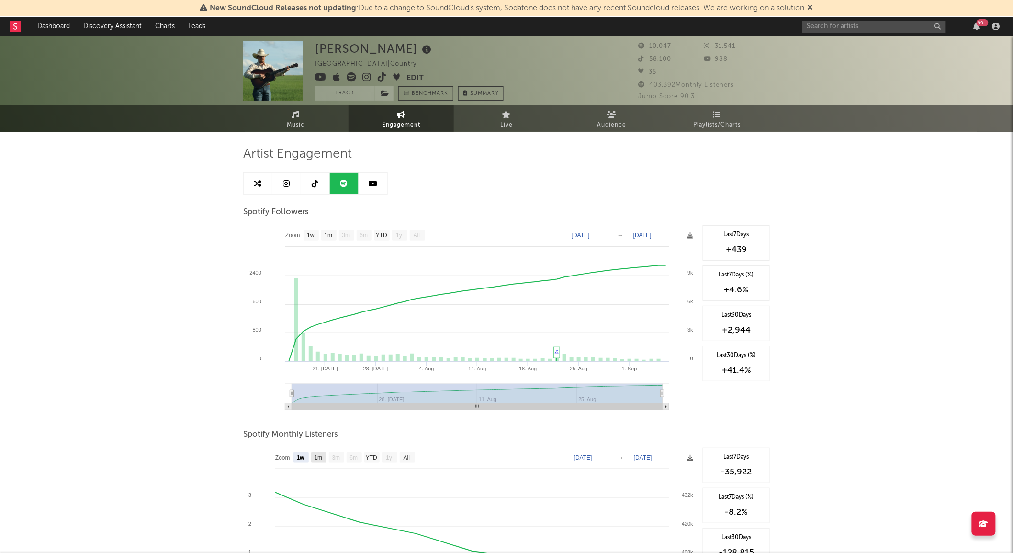
select select "1w"
type input "[DATE]"
click at [376, 185] on icon at bounding box center [373, 184] width 9 height 8
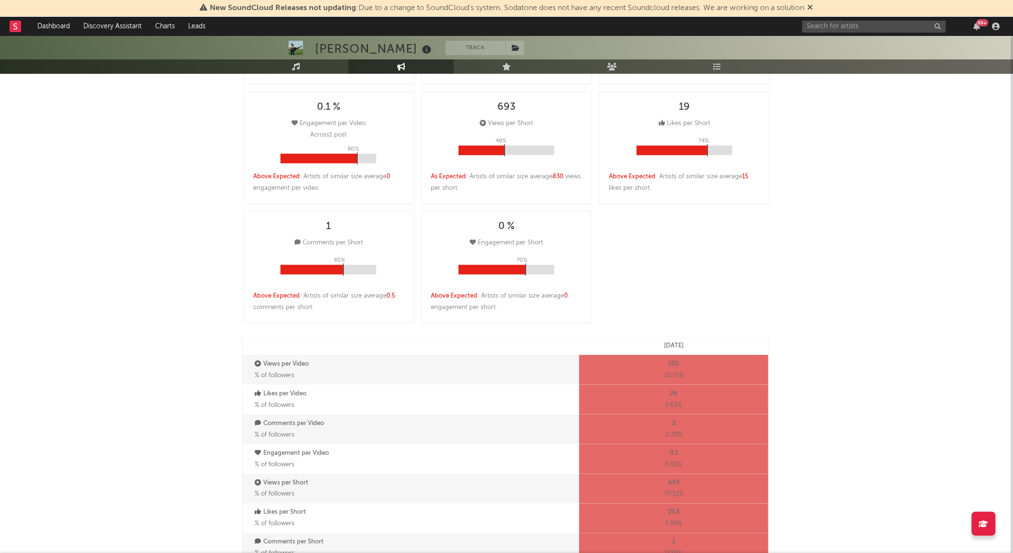
select select "1w"
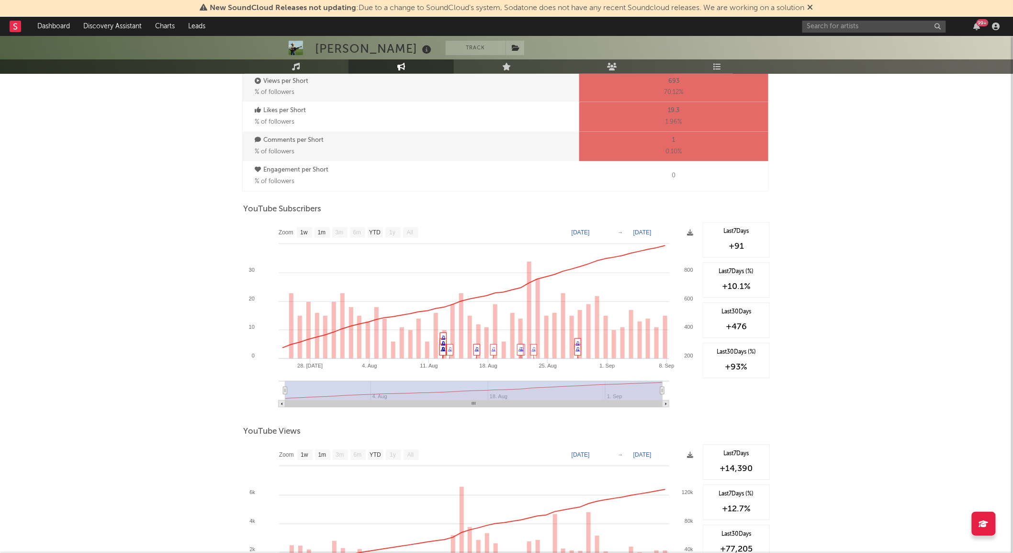
scroll to position [745, 0]
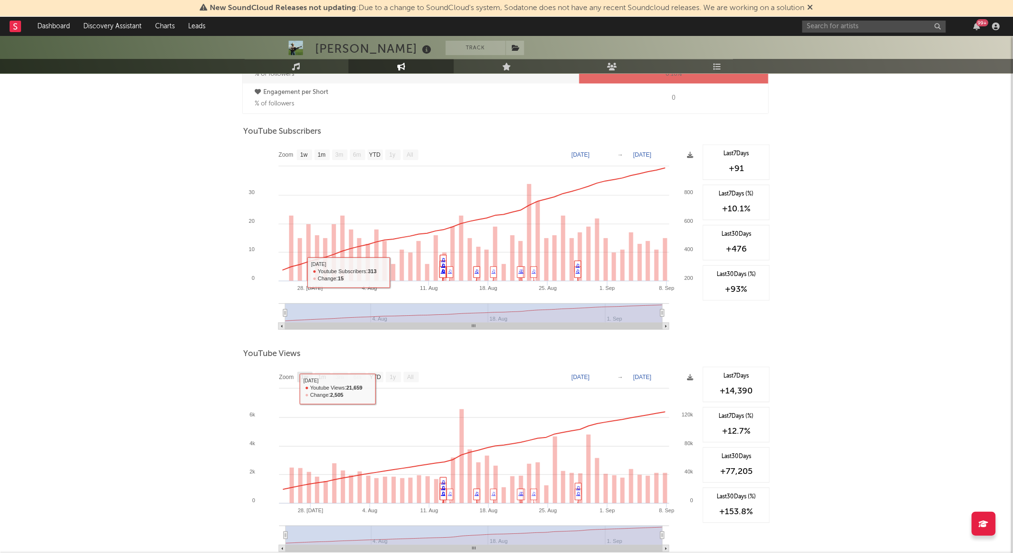
click at [304, 377] on text "1w" at bounding box center [305, 377] width 8 height 7
select select "1w"
type input "[DATE]"
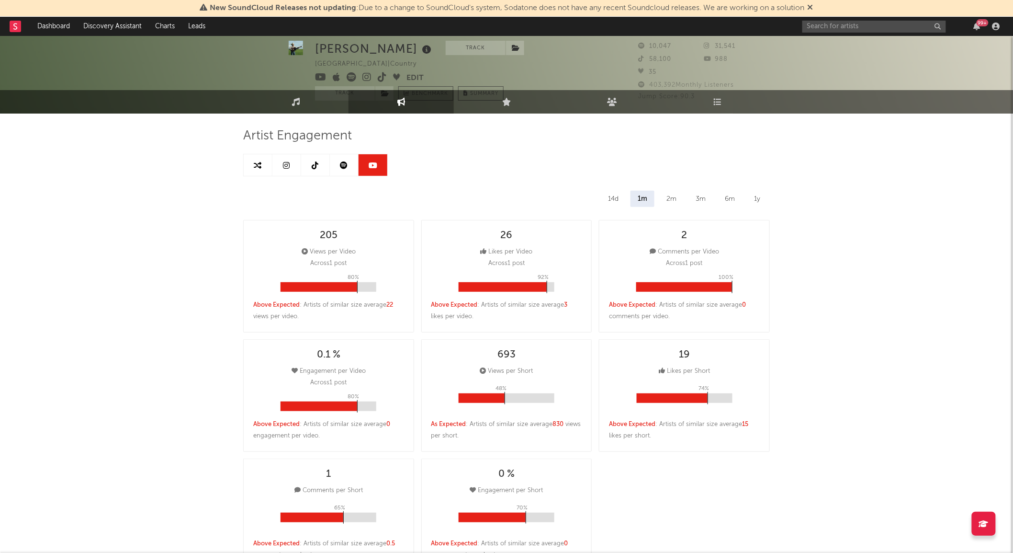
scroll to position [0, 0]
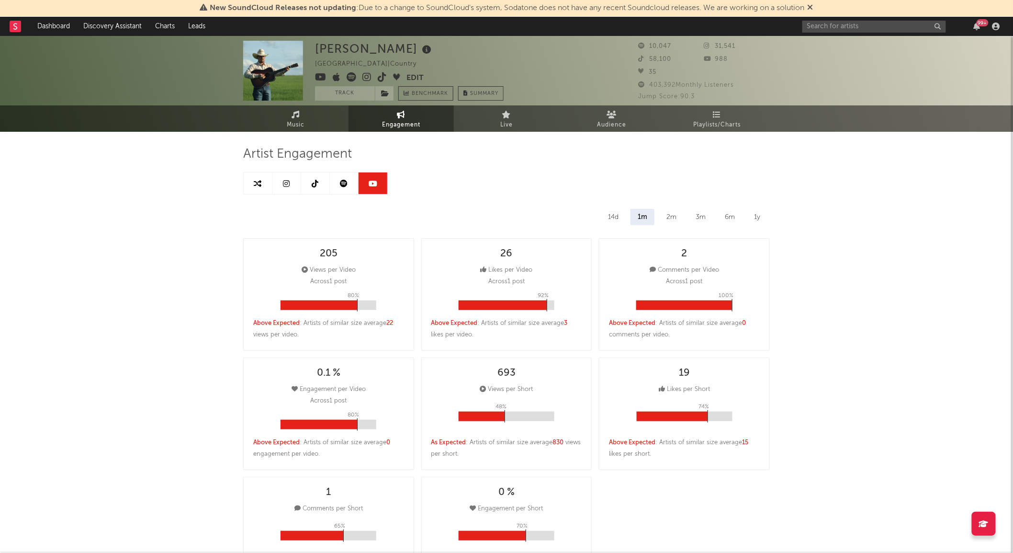
click at [289, 188] on link at bounding box center [286, 183] width 29 height 22
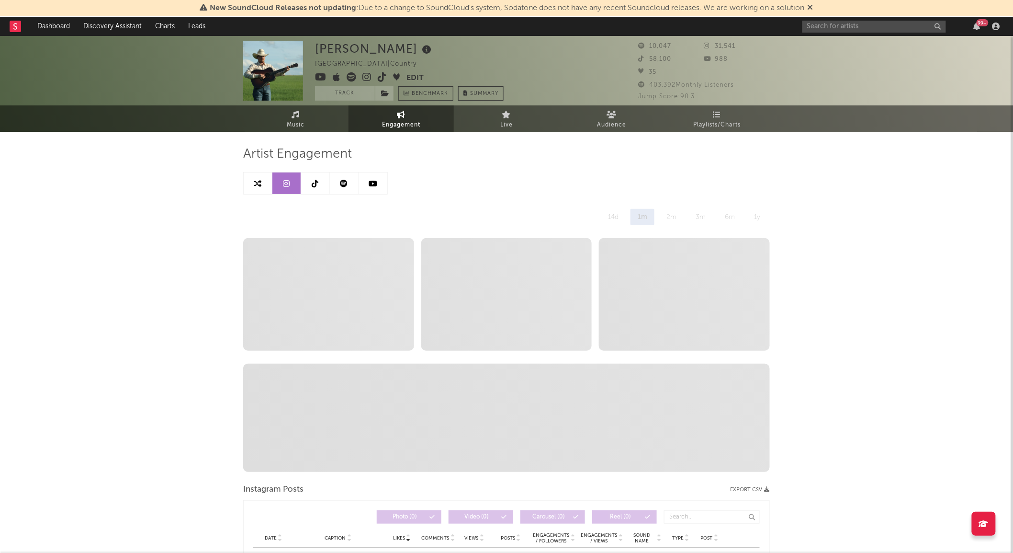
select select "1w"
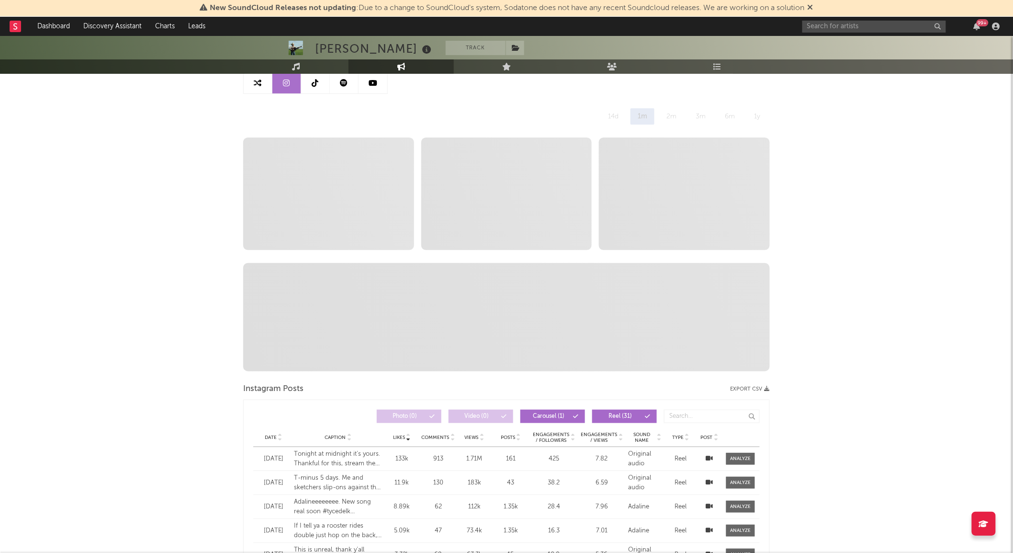
scroll to position [213, 0]
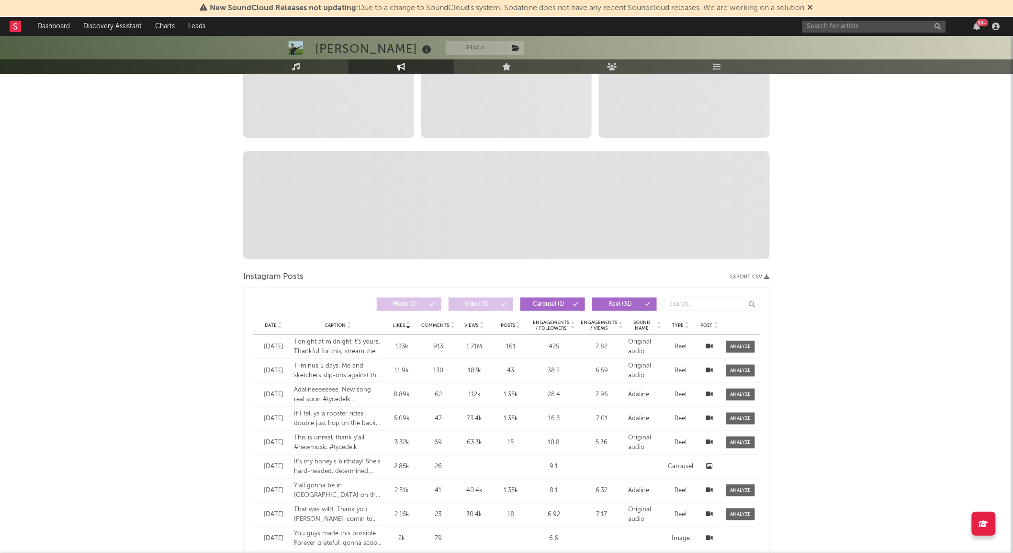
click at [273, 324] on span "Date" at bounding box center [271, 325] width 12 height 6
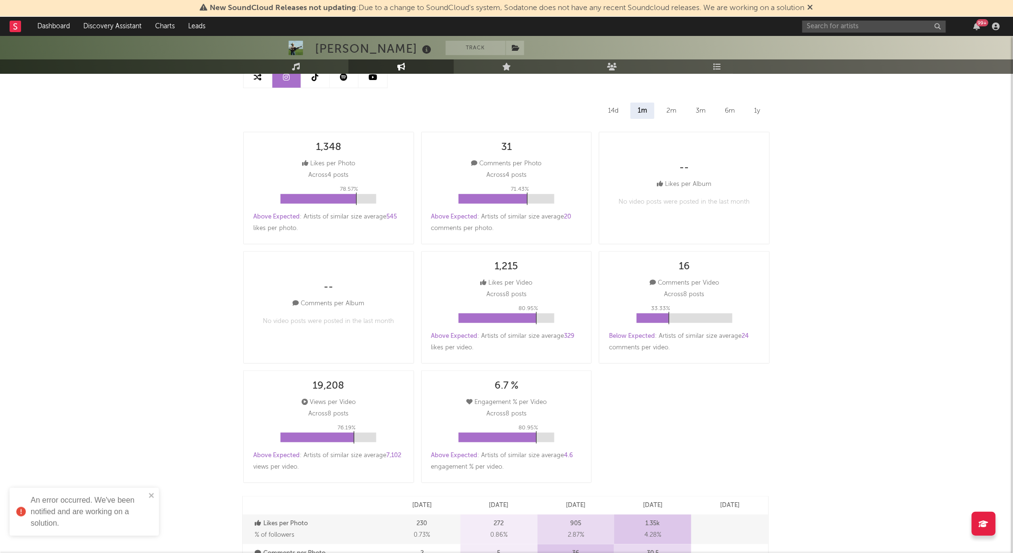
scroll to position [0, 0]
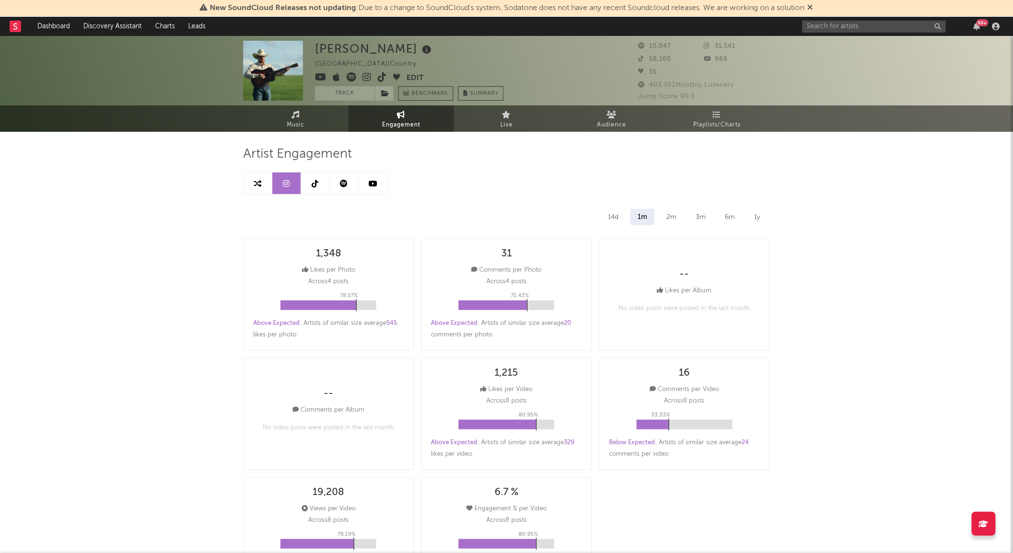
drag, startPoint x: 310, startPoint y: 187, endPoint x: 293, endPoint y: 202, distance: 22.7
click at [309, 185] on link at bounding box center [315, 183] width 29 height 22
select select "6m"
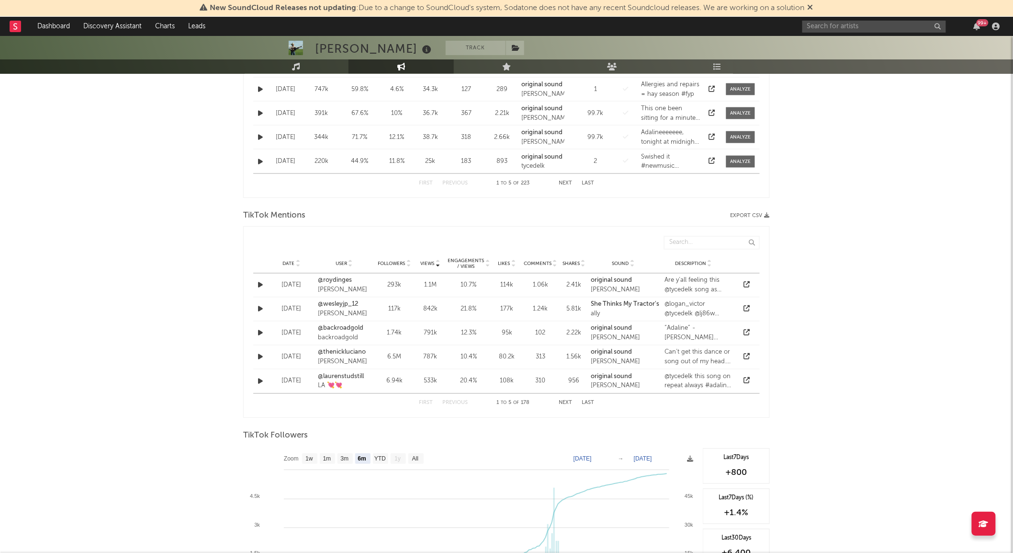
scroll to position [585, 0]
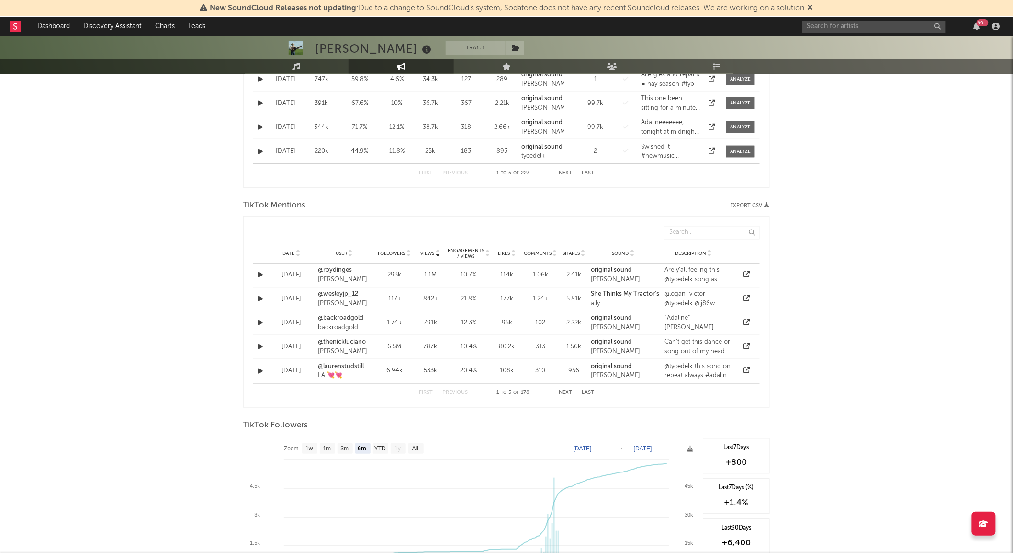
click at [294, 251] on span "Date" at bounding box center [289, 254] width 12 height 6
click at [350, 294] on link "@thenickluciano" at bounding box center [344, 295] width 53 height 10
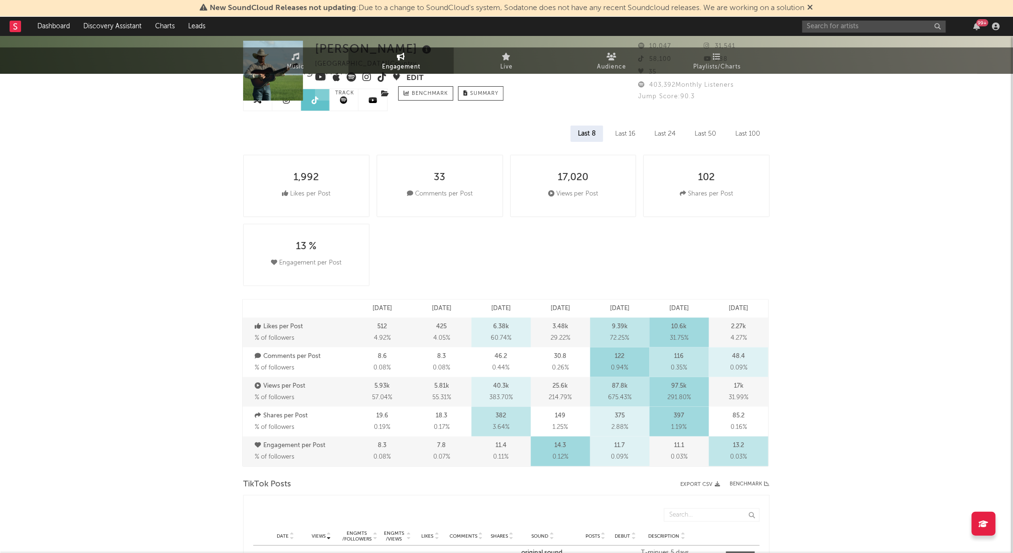
scroll to position [0, 0]
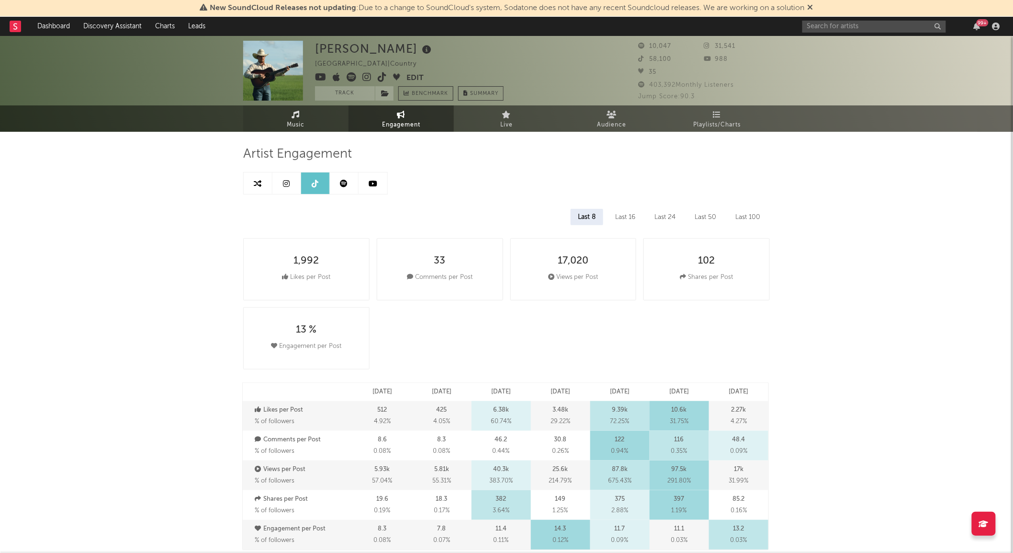
click at [288, 118] on link "Music" at bounding box center [295, 118] width 105 height 26
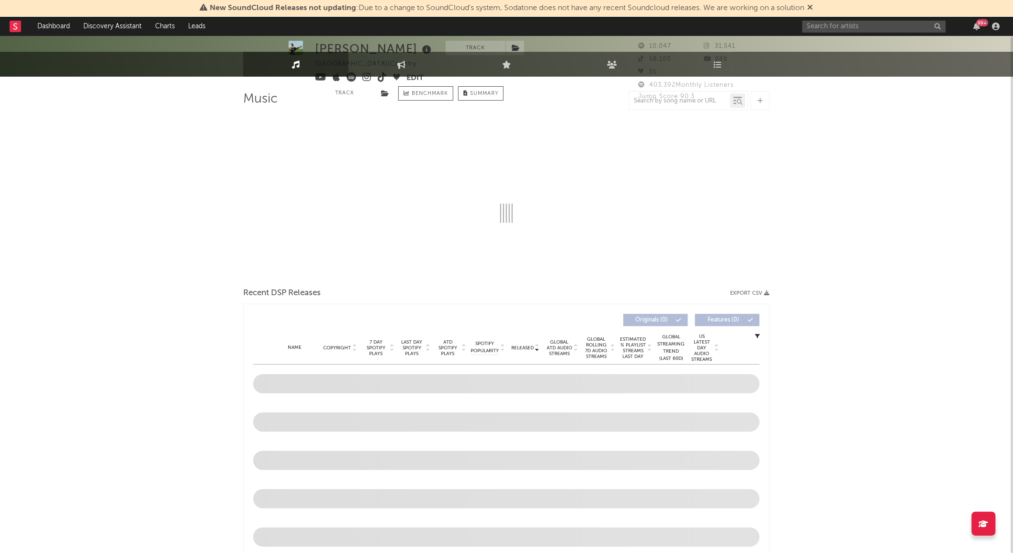
select select "1w"
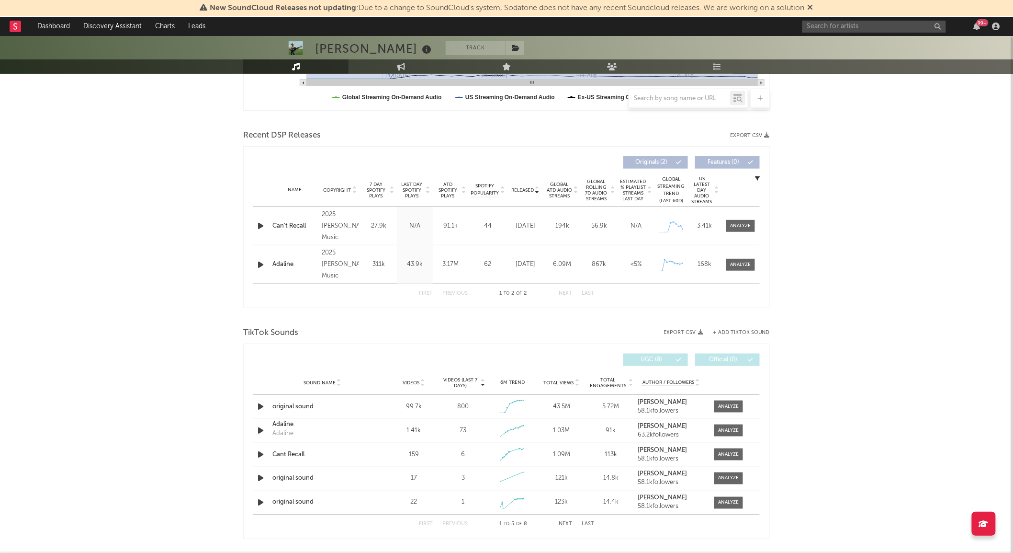
scroll to position [448, 0]
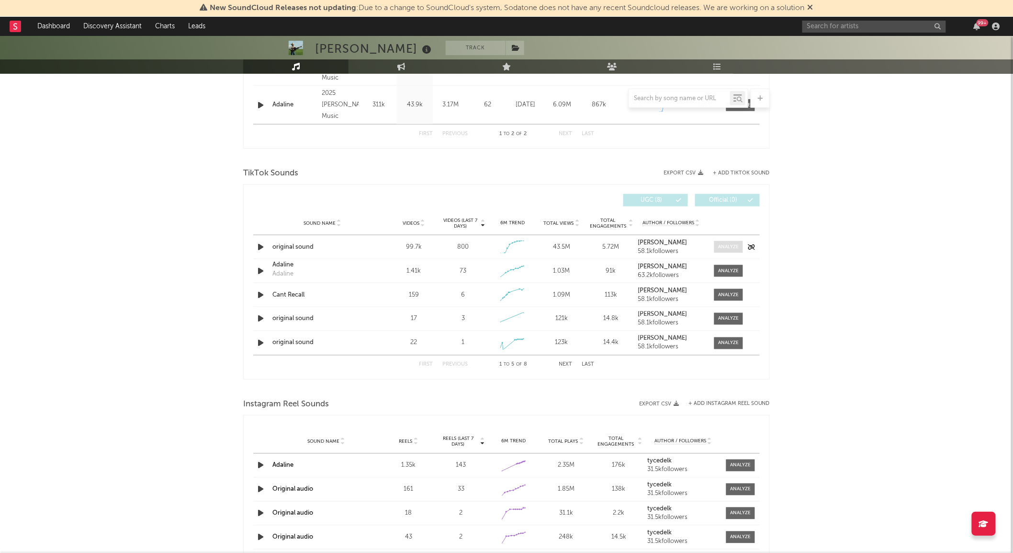
click at [723, 248] on div at bounding box center [729, 246] width 21 height 7
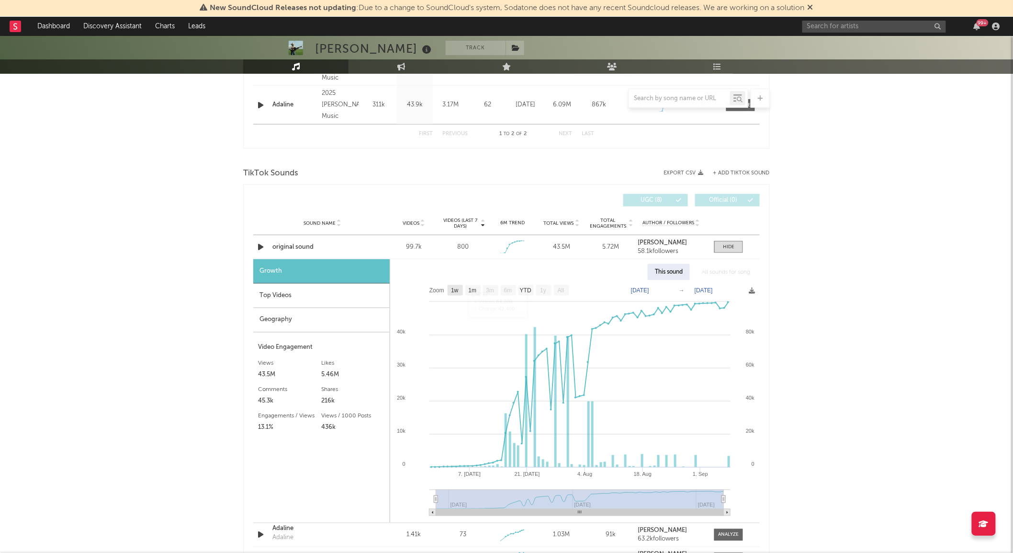
click at [455, 291] on text "1w" at bounding box center [455, 290] width 8 height 7
select select "1w"
type input "[DATE]"
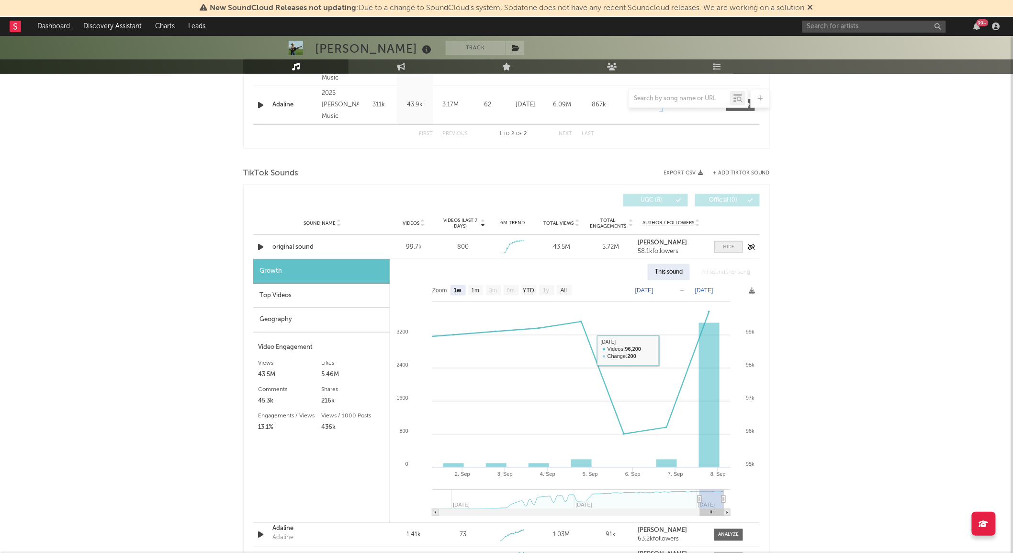
click at [733, 247] on div at bounding box center [728, 246] width 11 height 7
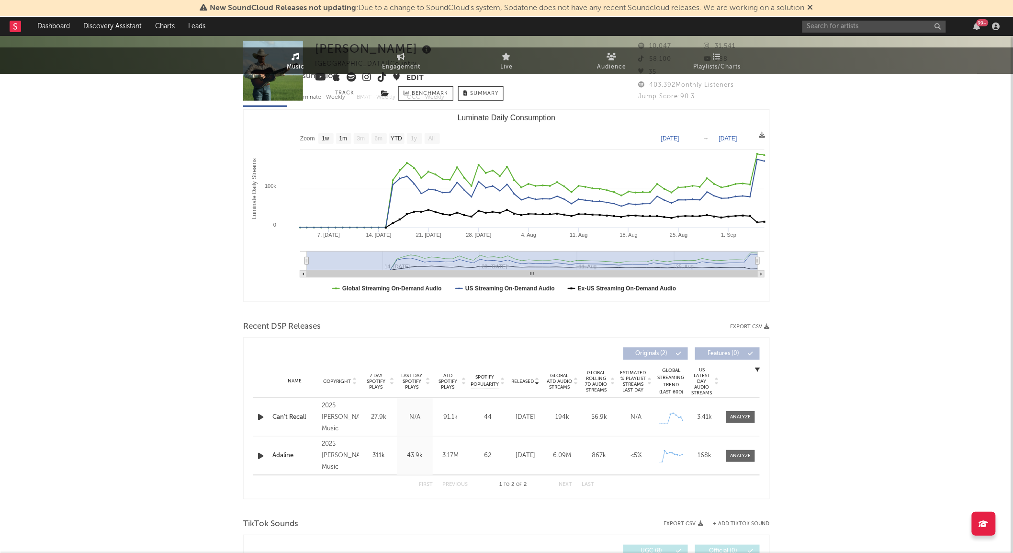
scroll to position [0, 0]
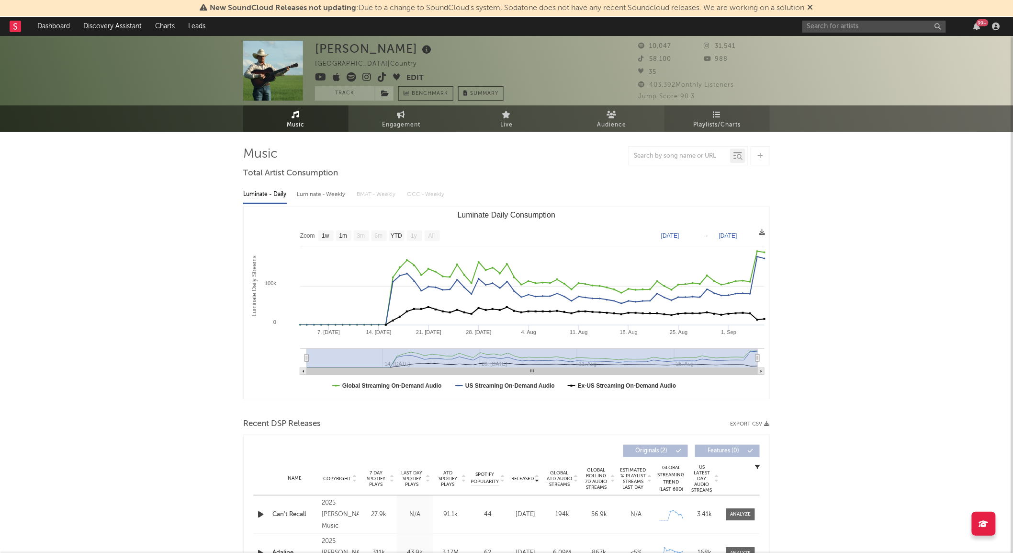
drag, startPoint x: 699, startPoint y: 110, endPoint x: 704, endPoint y: 111, distance: 5.4
click at [700, 110] on link "Playlists/Charts" at bounding box center [717, 118] width 105 height 26
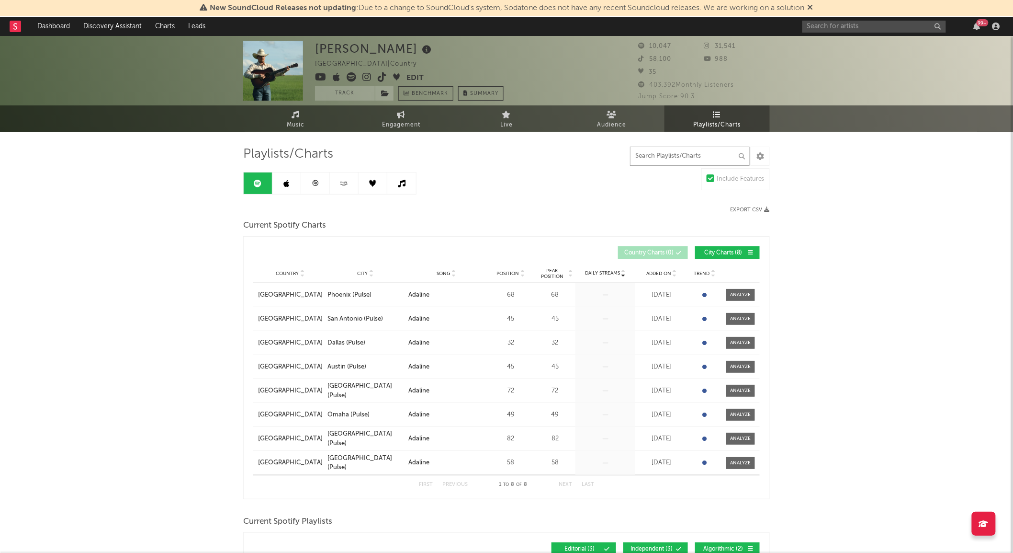
click at [702, 159] on input "text" at bounding box center [690, 156] width 120 height 19
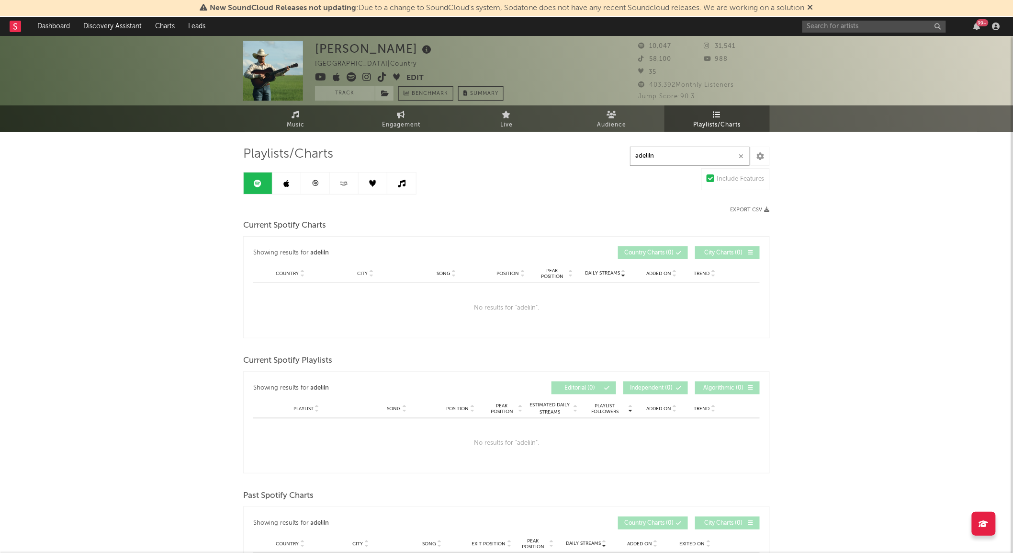
click at [652, 161] on input "adeliln" at bounding box center [690, 156] width 120 height 19
drag, startPoint x: 678, startPoint y: 152, endPoint x: 605, endPoint y: 144, distance: 73.7
click at [606, 144] on div "Playlists/Charts adelin Include Features Export CSV Current Spotify Charts Show…" at bounding box center [506, 519] width 527 height 774
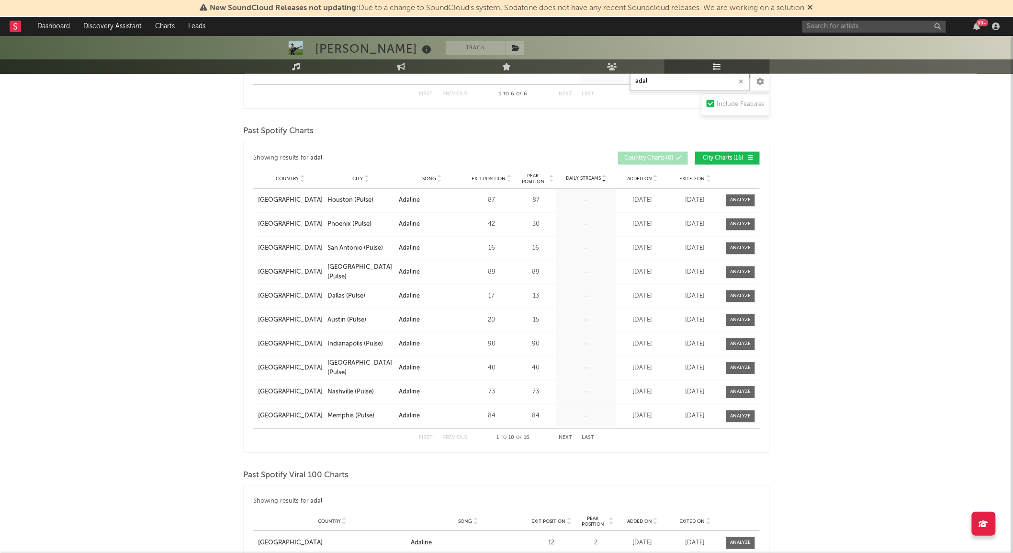
scroll to position [851, 0]
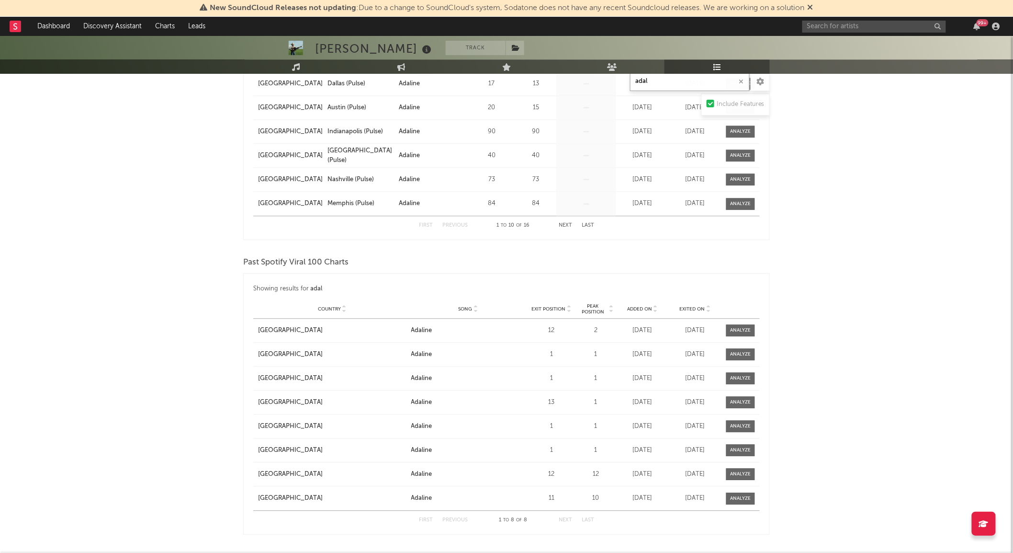
type input "adal"
click at [745, 364] on div "Country [GEOGRAPHIC_DATA] Song Adaline Exit Position 1 Peak Position 1 Estimate…" at bounding box center [506, 353] width 507 height 23
click at [750, 351] on div at bounding box center [741, 354] width 21 height 7
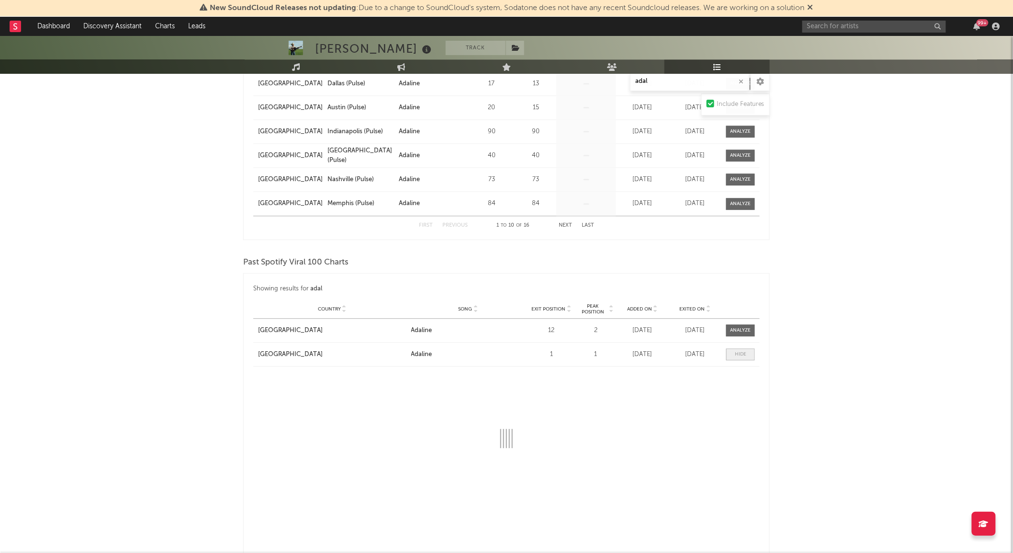
select select "1w"
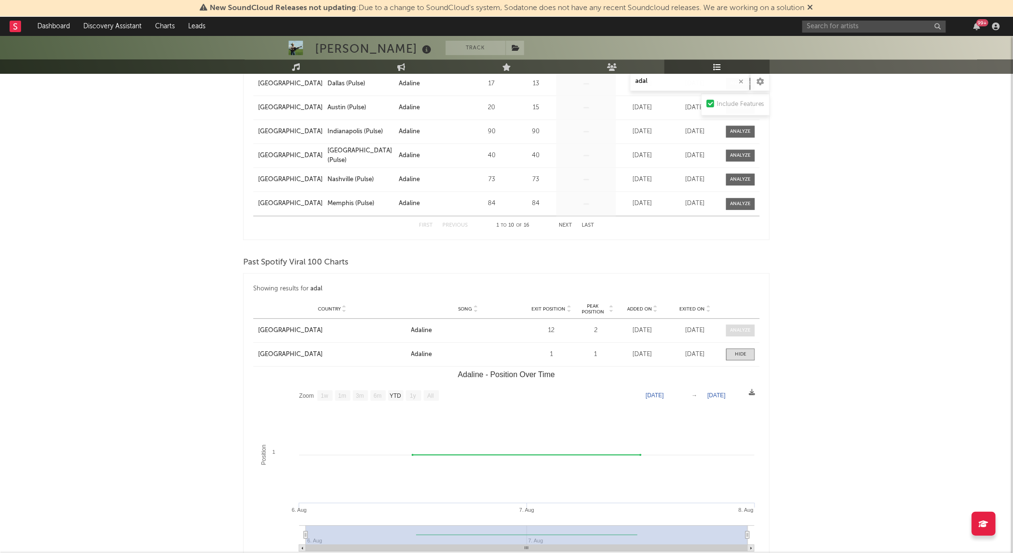
click at [737, 331] on div at bounding box center [741, 330] width 21 height 7
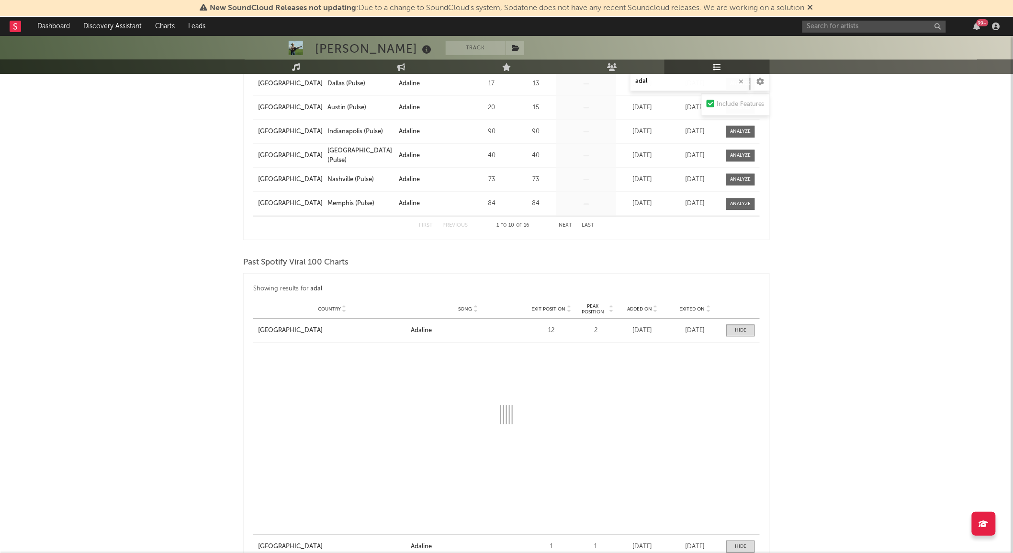
select select "1w"
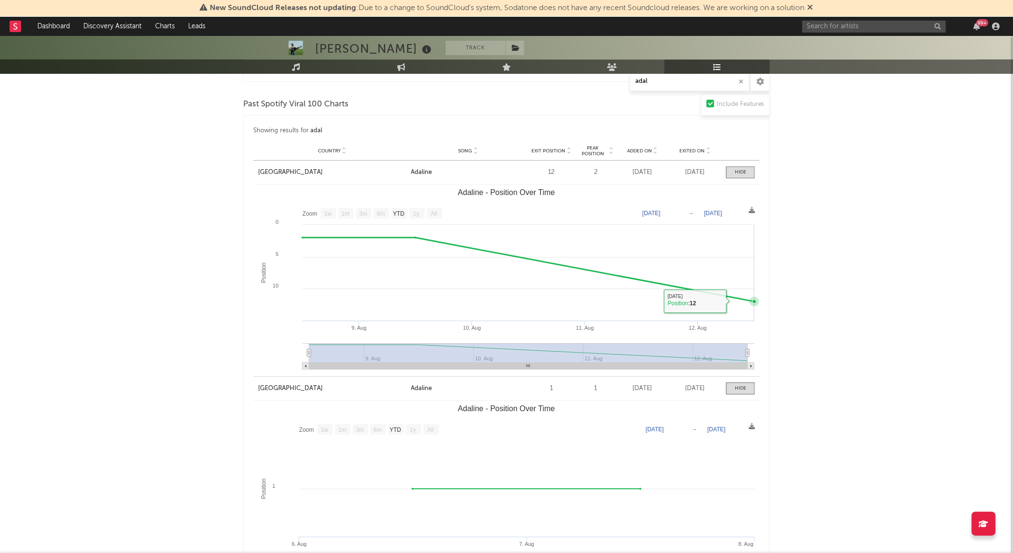
scroll to position [1064, 0]
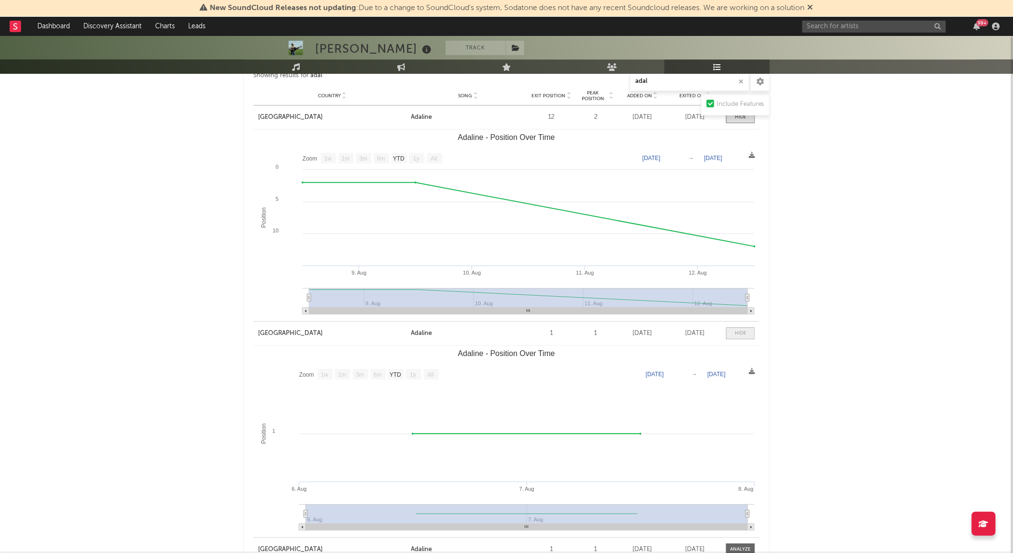
click at [753, 329] on span at bounding box center [740, 333] width 29 height 12
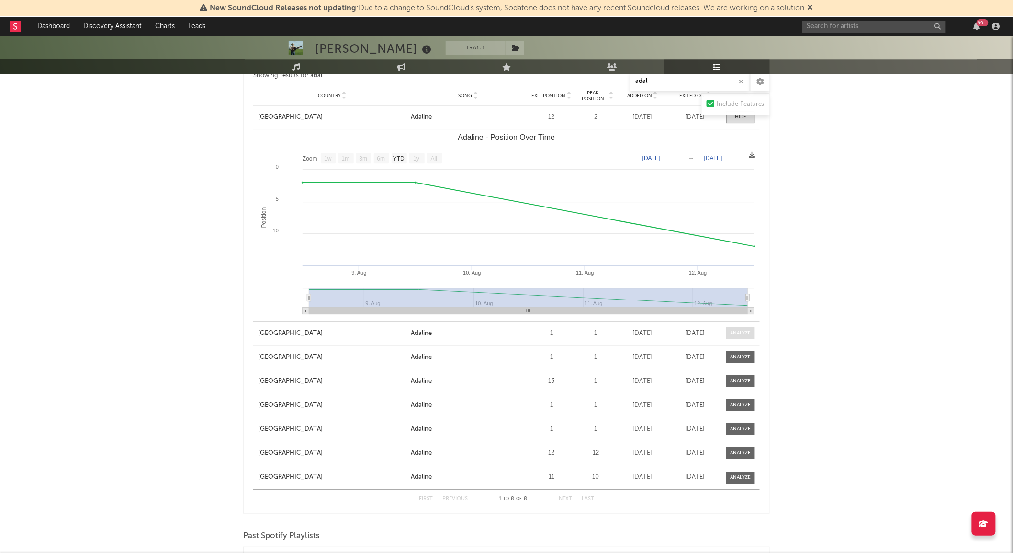
click at [744, 329] on span at bounding box center [740, 333] width 29 height 12
select select "1w"
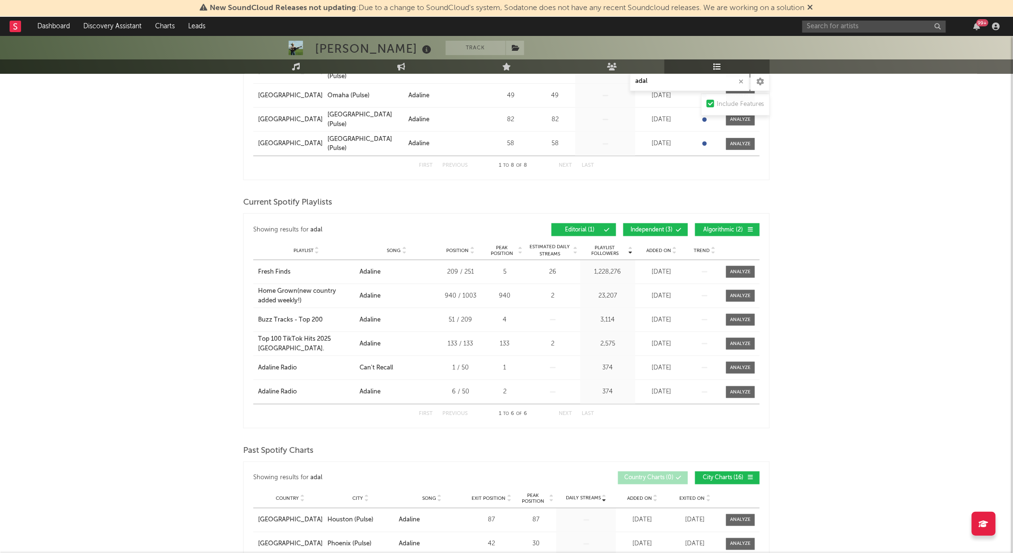
scroll to position [53, 0]
